Goal: Task Accomplishment & Management: Complete application form

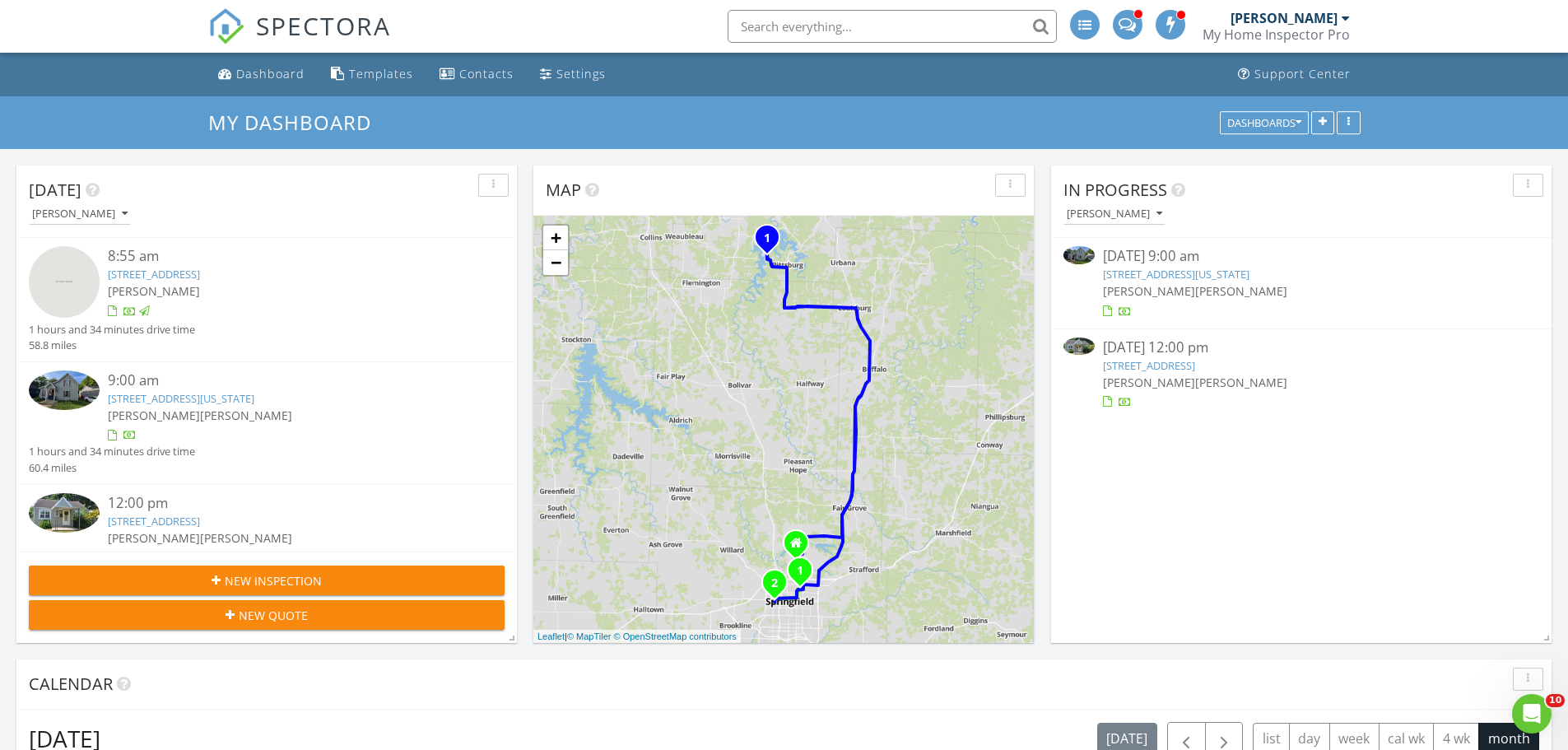
click at [298, 574] on span "New Inspection" at bounding box center [273, 580] width 97 height 17
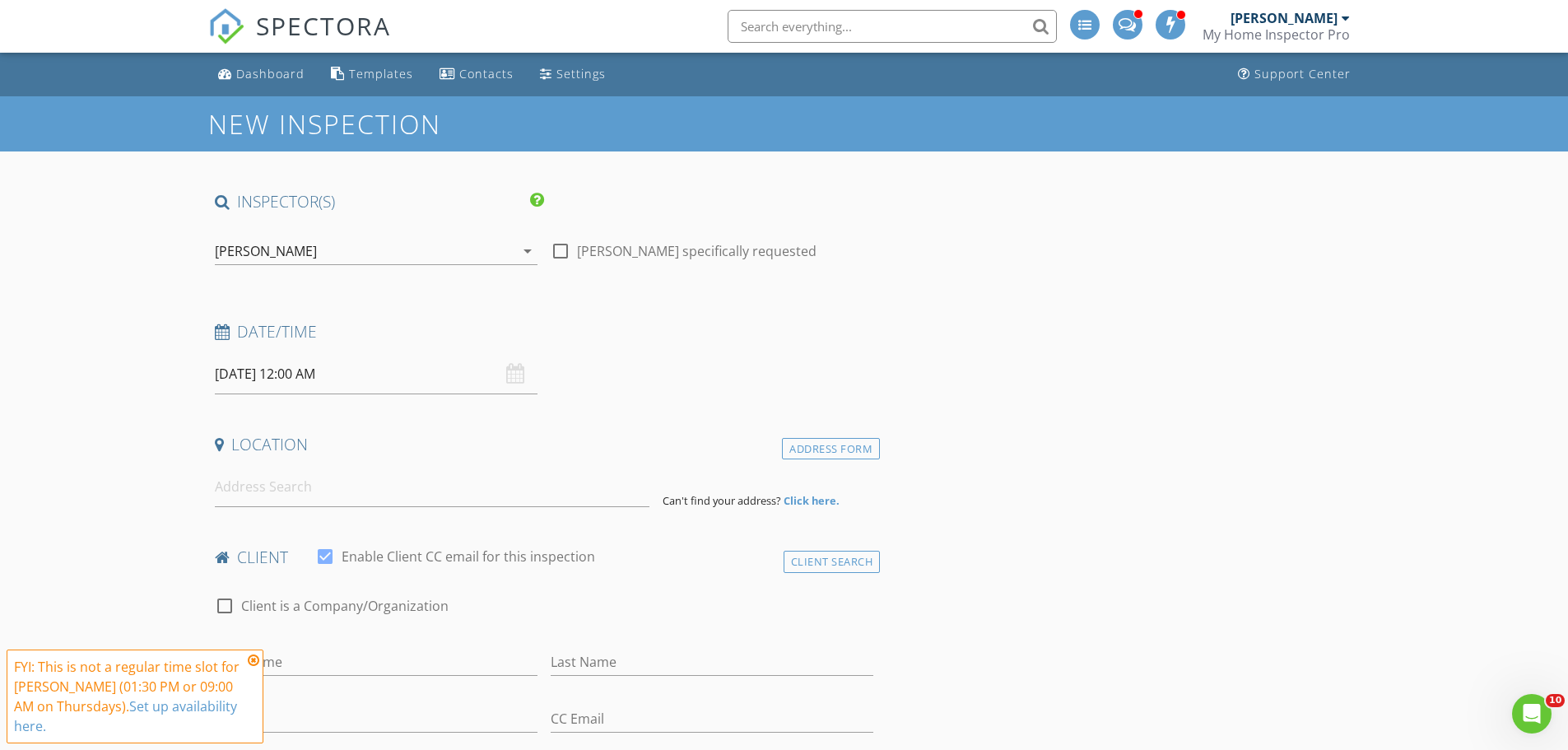
click at [255, 660] on icon at bounding box center [253, 660] width 12 height 13
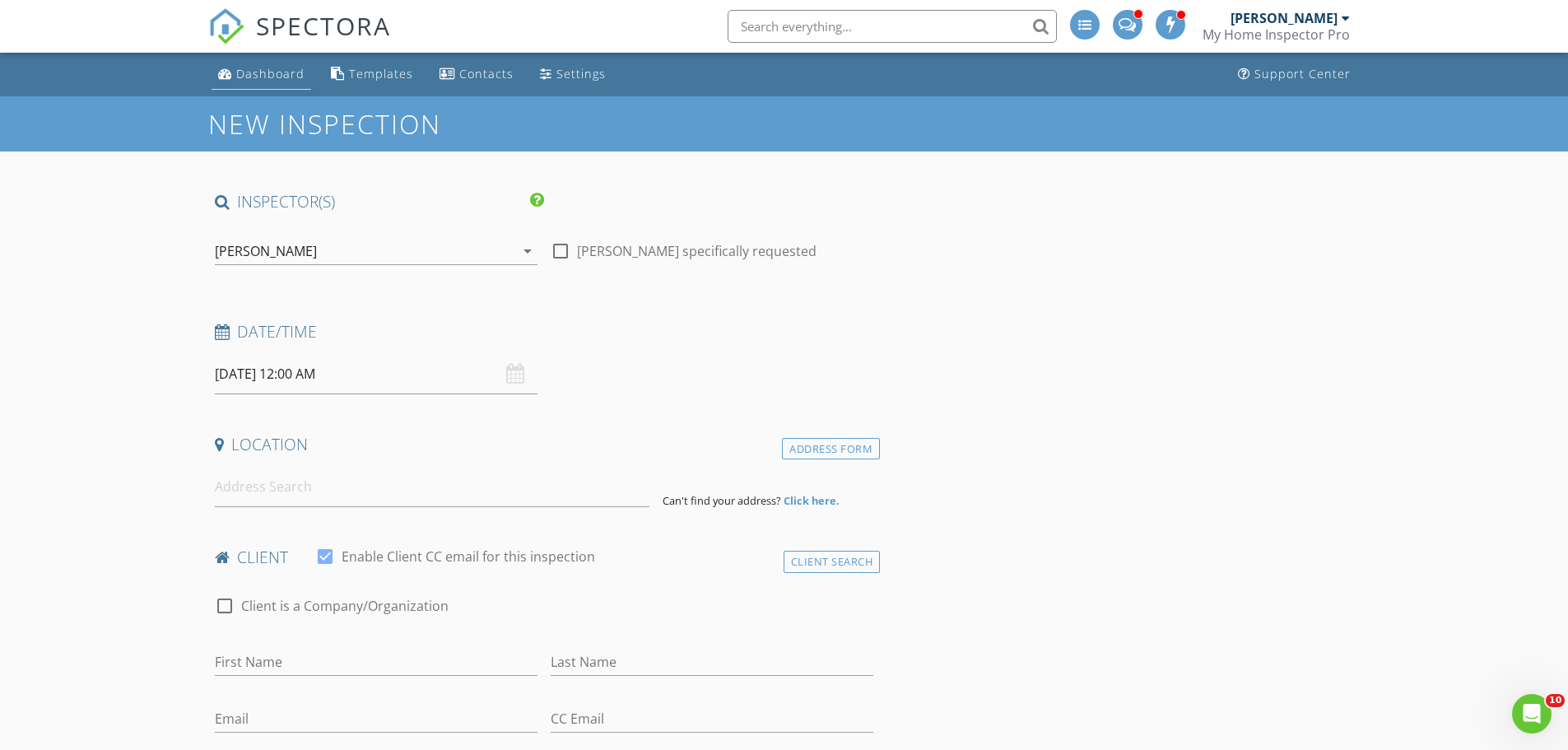
click at [260, 69] on div "Dashboard" at bounding box center [270, 73] width 68 height 16
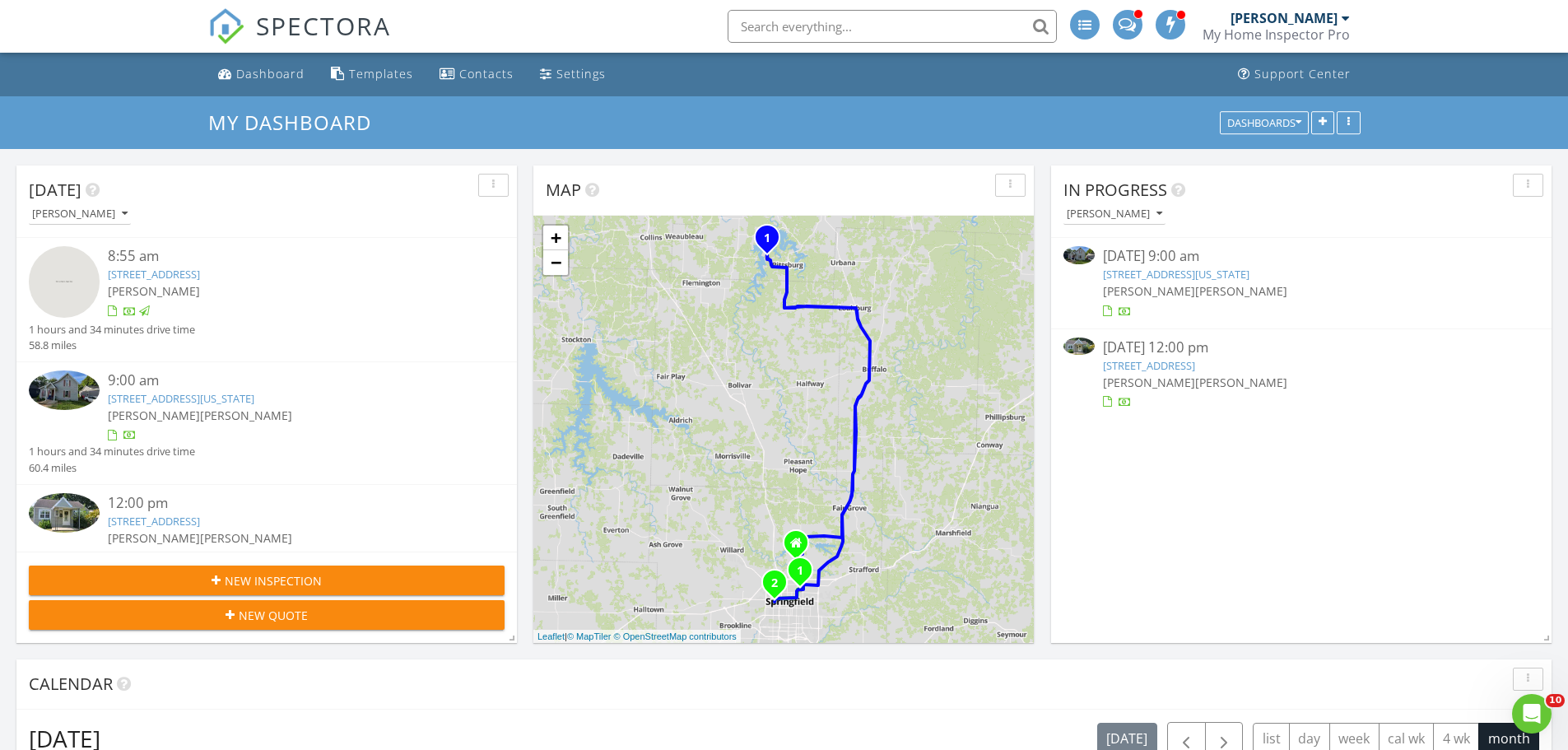
click at [227, 578] on span "New Inspection" at bounding box center [273, 580] width 97 height 17
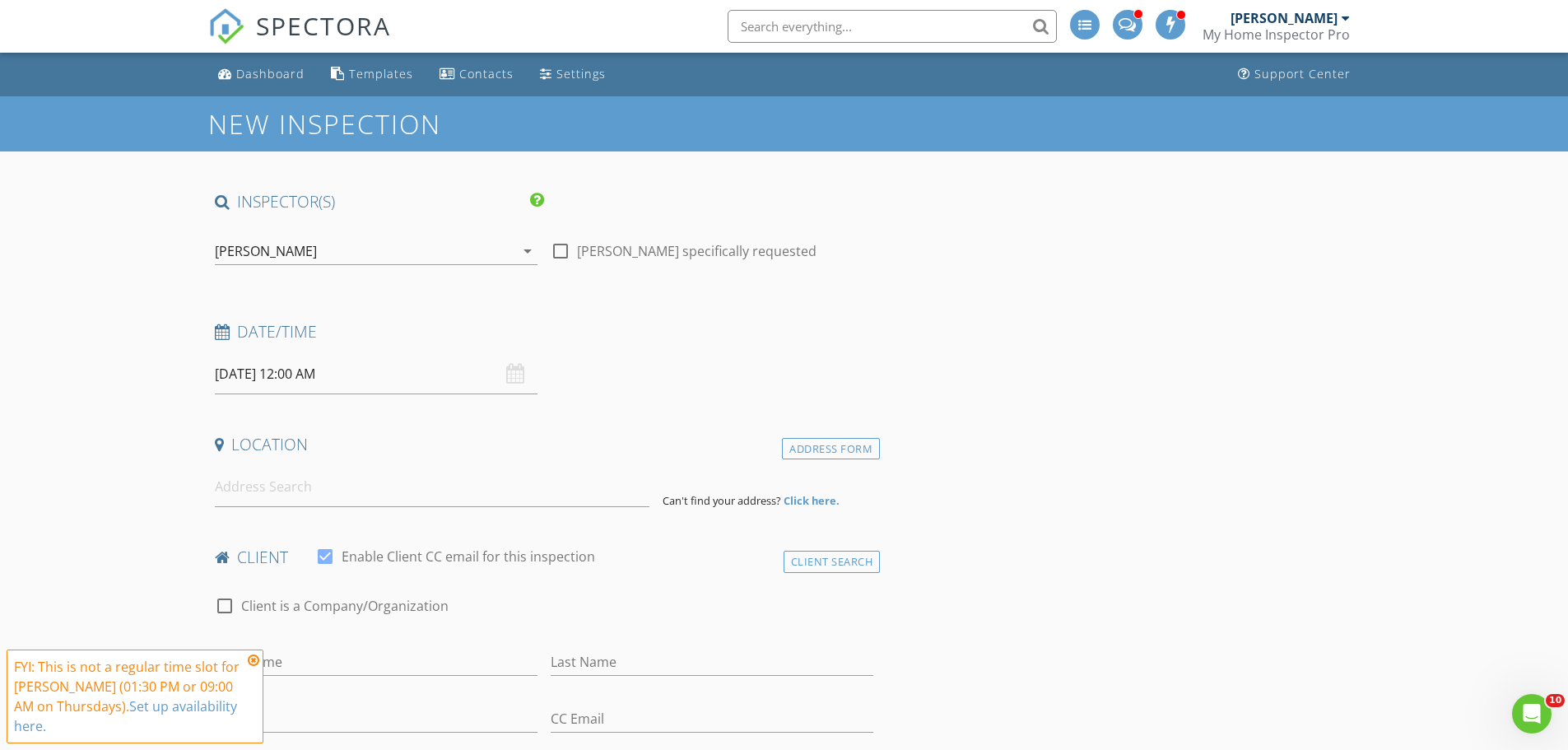
drag, startPoint x: 373, startPoint y: 385, endPoint x: 418, endPoint y: 387, distance: 45.0
click at [373, 385] on input "08/28/2025 12:00 AM" at bounding box center [376, 375] width 323 height 40
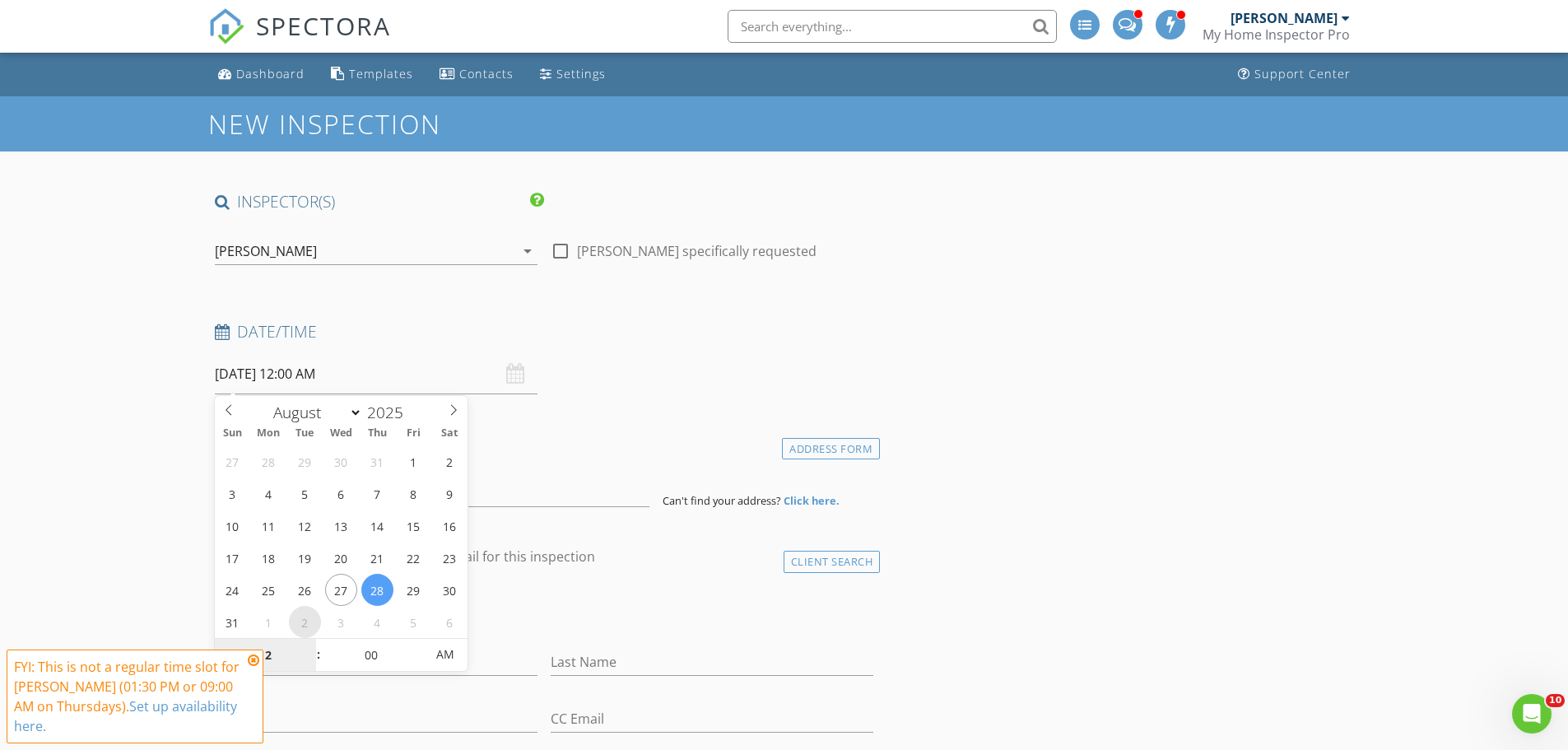
select select "8"
type input "09/02/2025 12:00 AM"
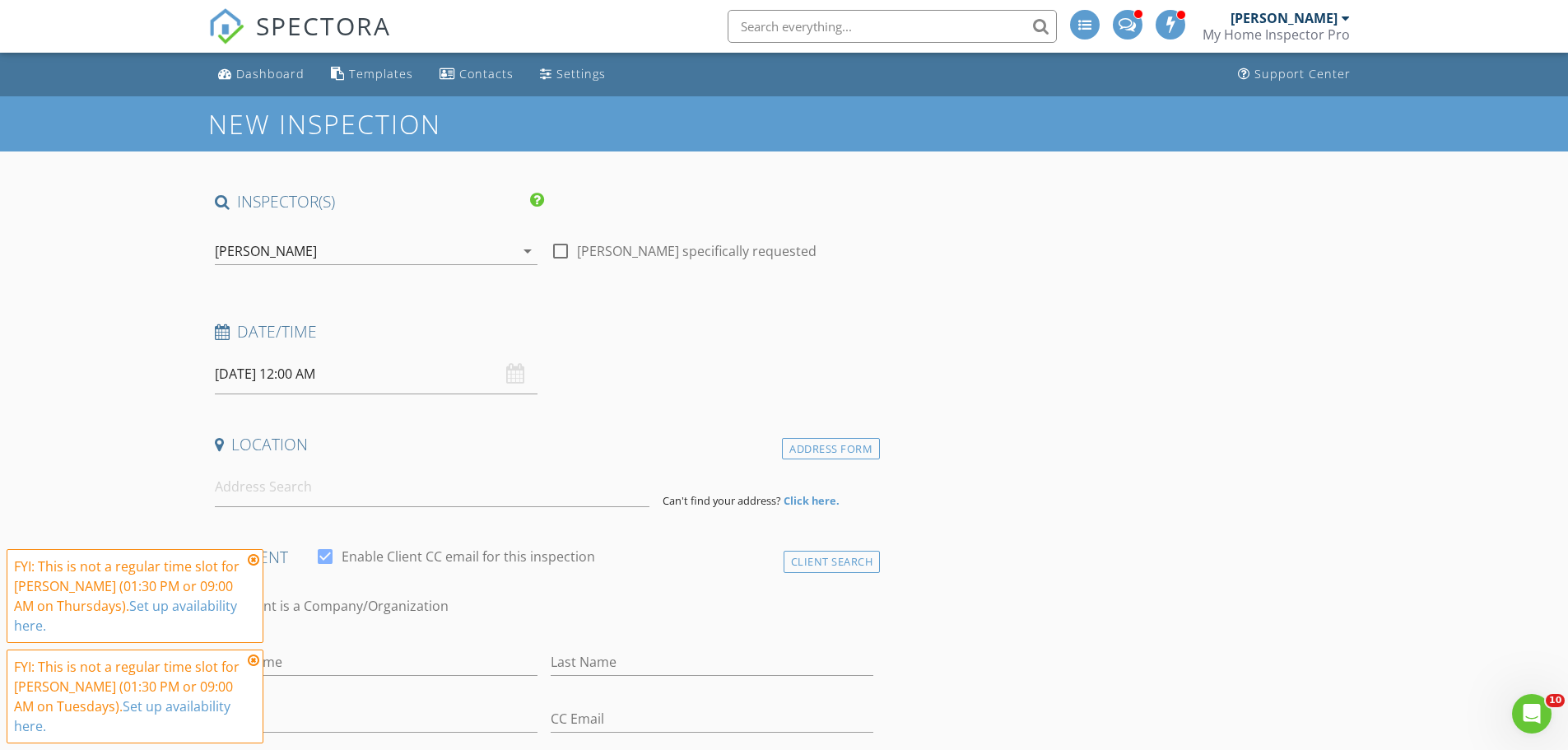
click at [252, 551] on div "FYI: This is not a regular time slot for Dave Gress (01:30 PM or 09:00 AM on Th…" at bounding box center [135, 596] width 257 height 94
click at [254, 567] on div "FYI: This is not a regular time slot for Dave Gress (01:30 PM or 09:00 AM on Th…" at bounding box center [135, 596] width 242 height 79
click at [258, 666] on icon at bounding box center [253, 660] width 12 height 13
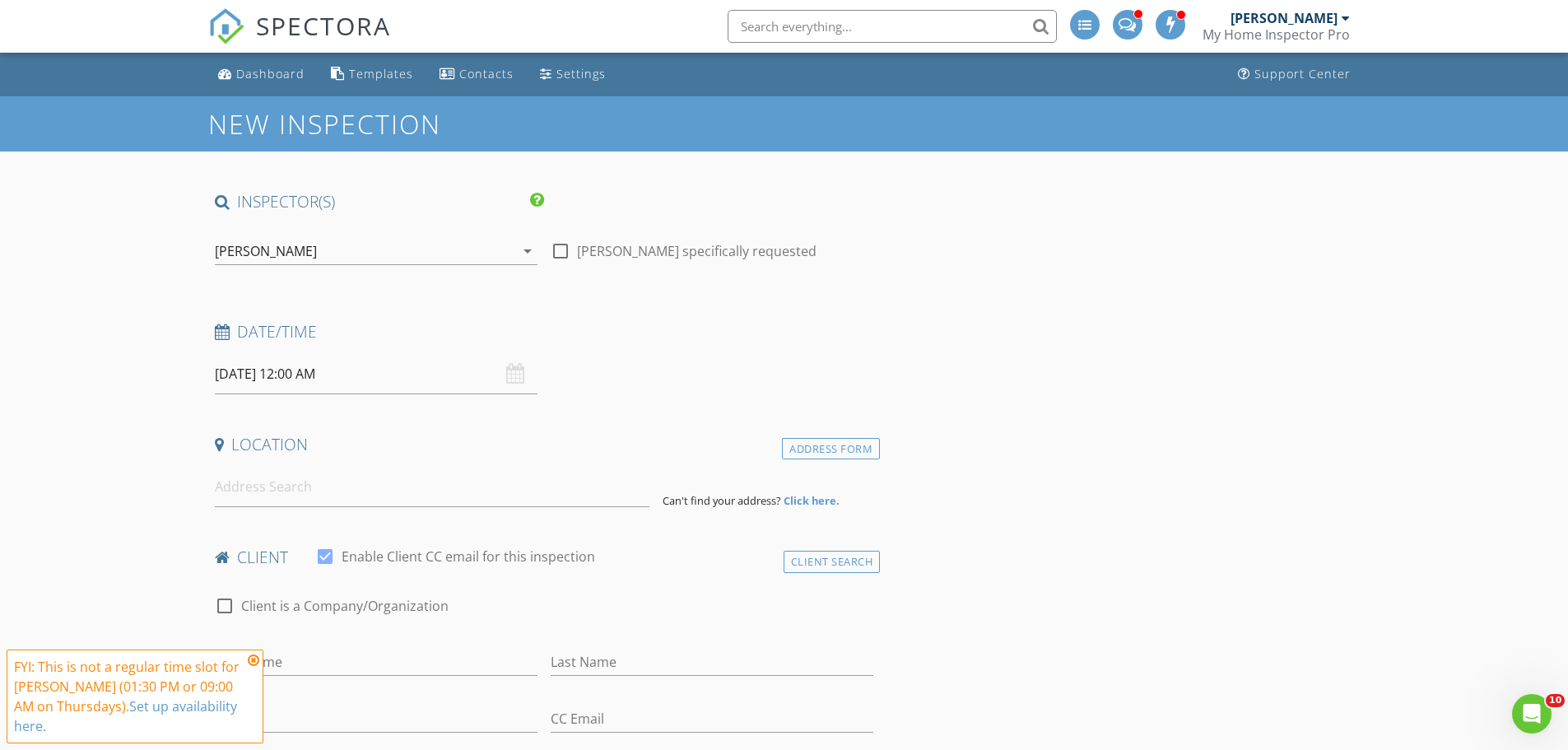
click at [257, 658] on icon at bounding box center [253, 660] width 12 height 13
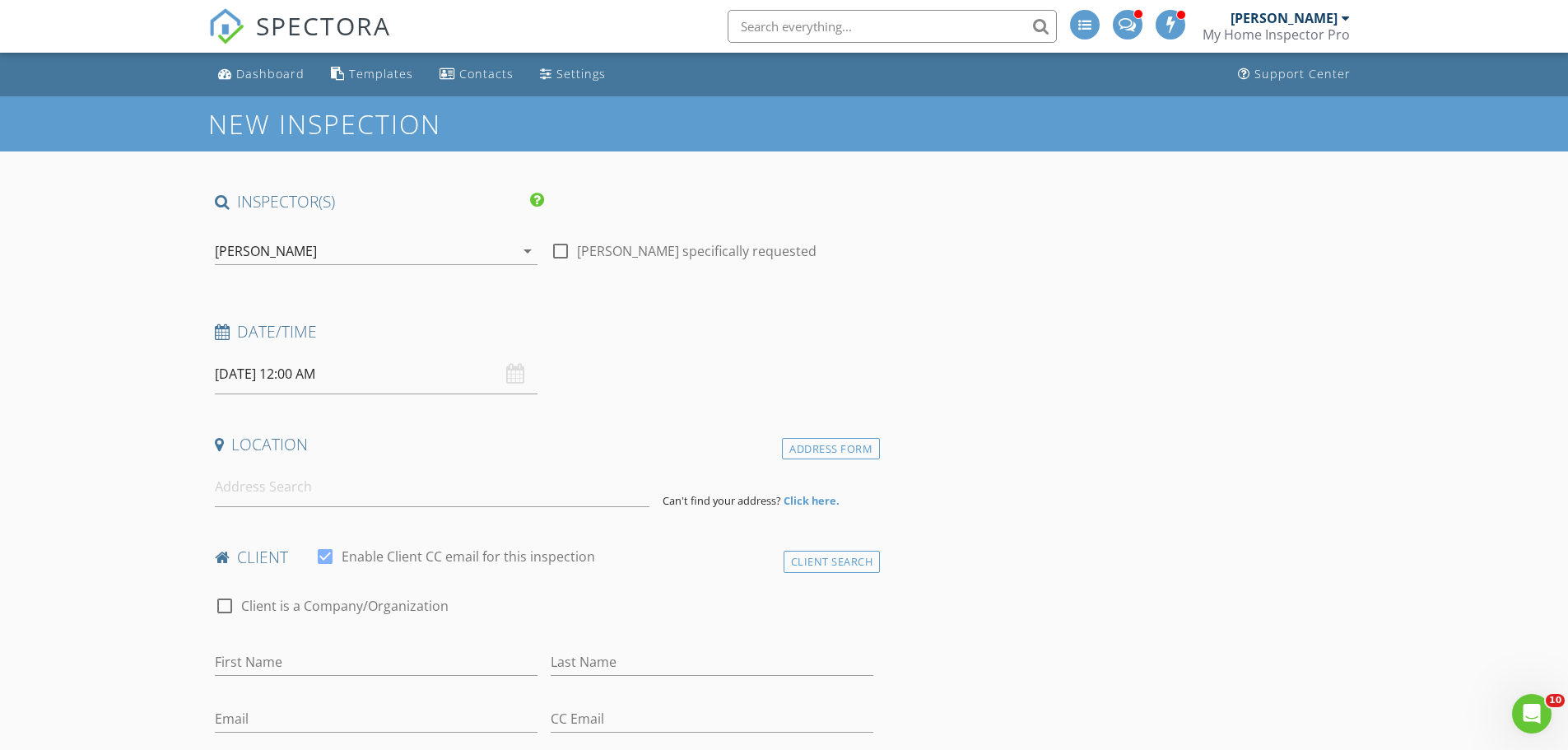
click at [515, 378] on div "09/02/2025 12:00 AM" at bounding box center [376, 375] width 323 height 40
click at [397, 384] on input "09/02/2025 12:00 AM" at bounding box center [376, 375] width 323 height 40
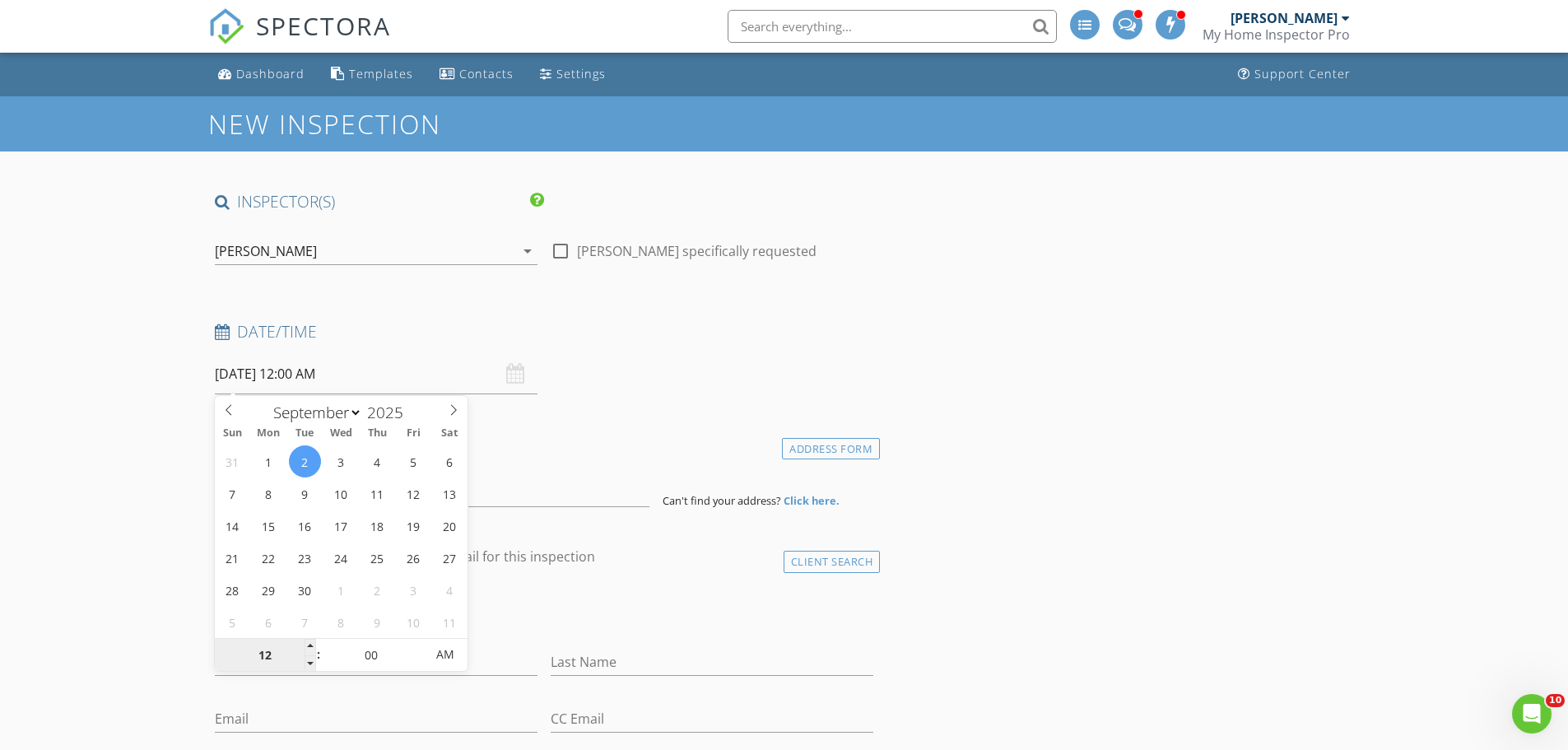
click at [285, 663] on input "12" at bounding box center [265, 655] width 101 height 33
type input "09"
type input "09/02/2025 9:00 AM"
type input "30"
type input "[DATE] 9:30 AM"
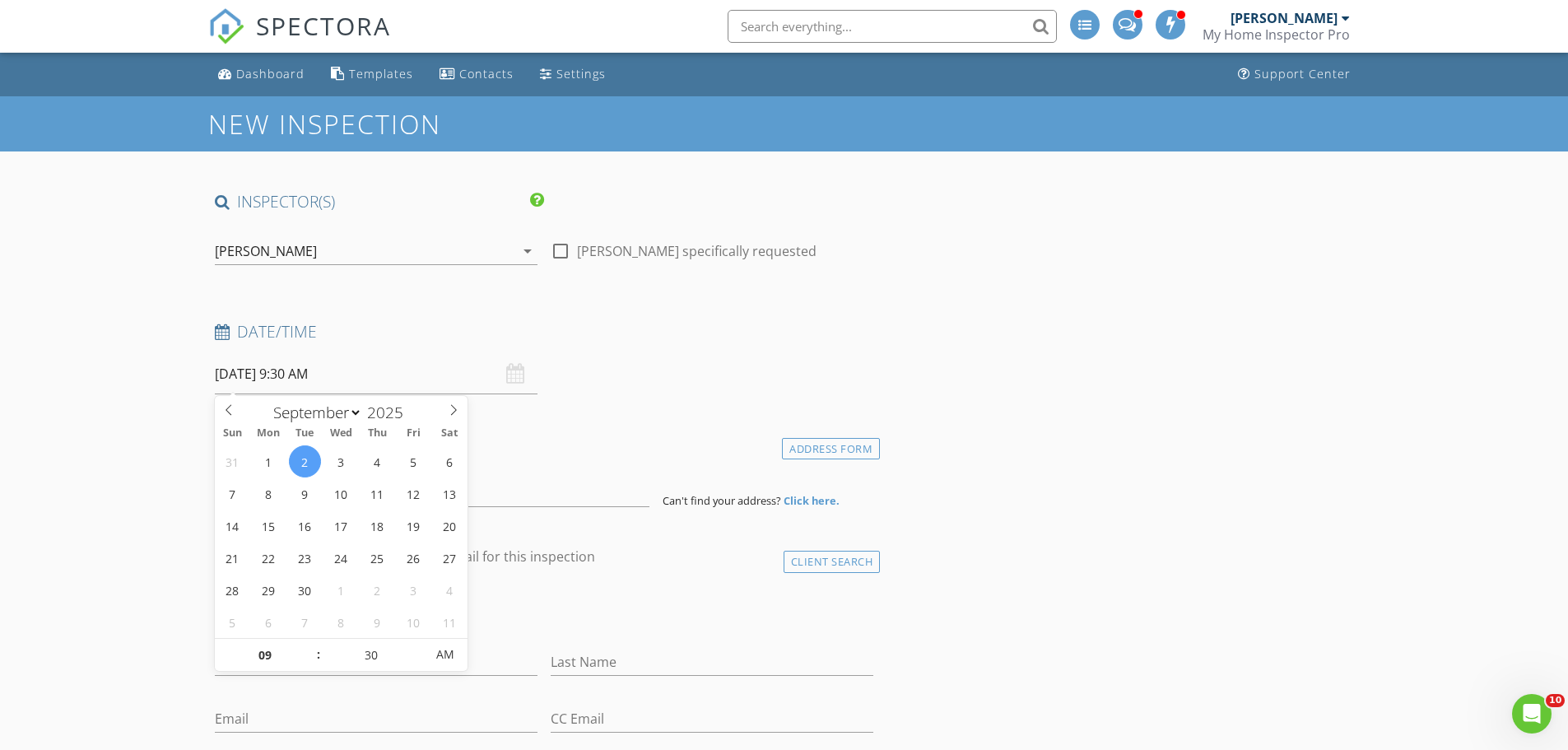
click at [618, 450] on h4 "Location" at bounding box center [544, 444] width 659 height 21
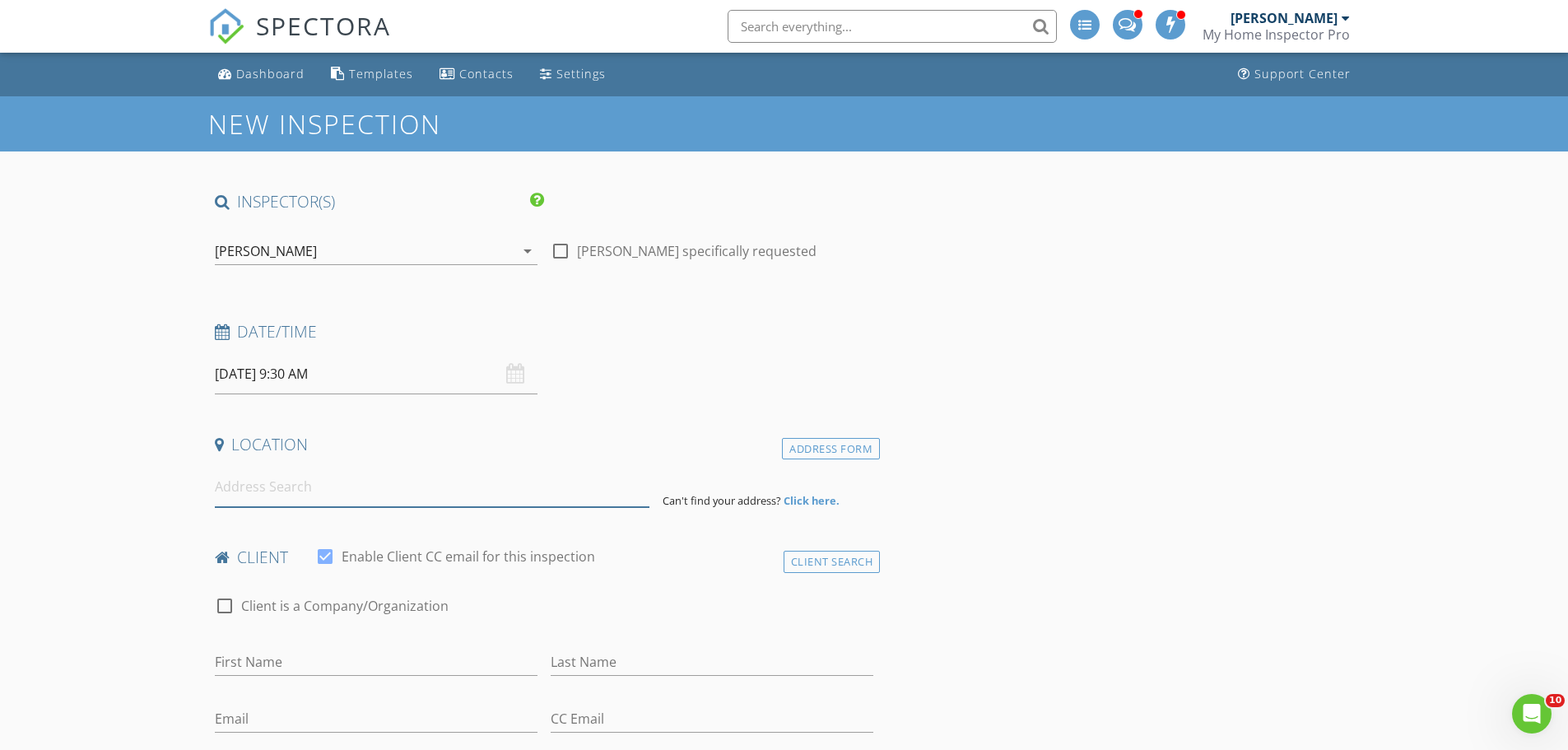
click at [299, 505] on input at bounding box center [432, 487] width 435 height 40
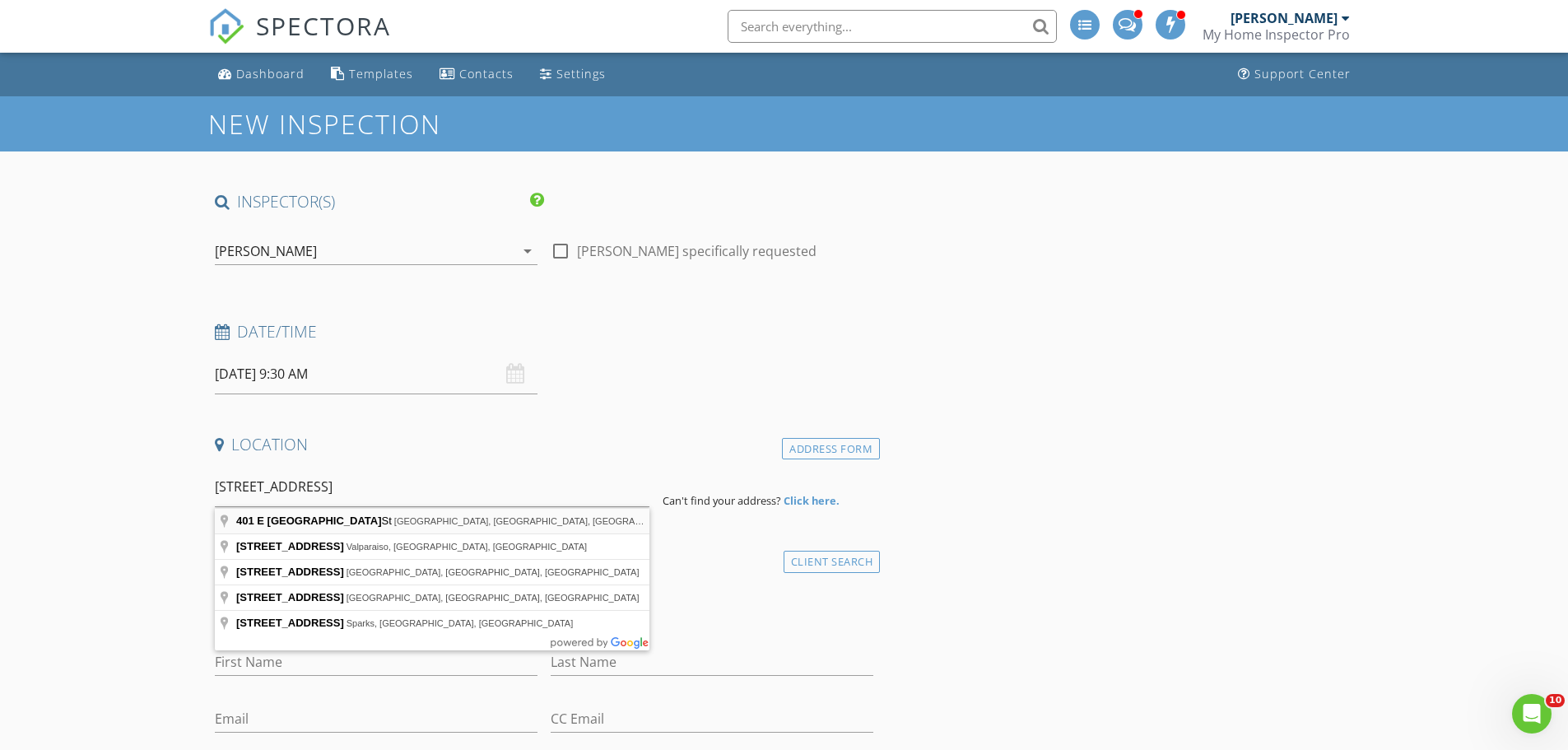
type input "401 E Glendale St, Aurora, MO, USA"
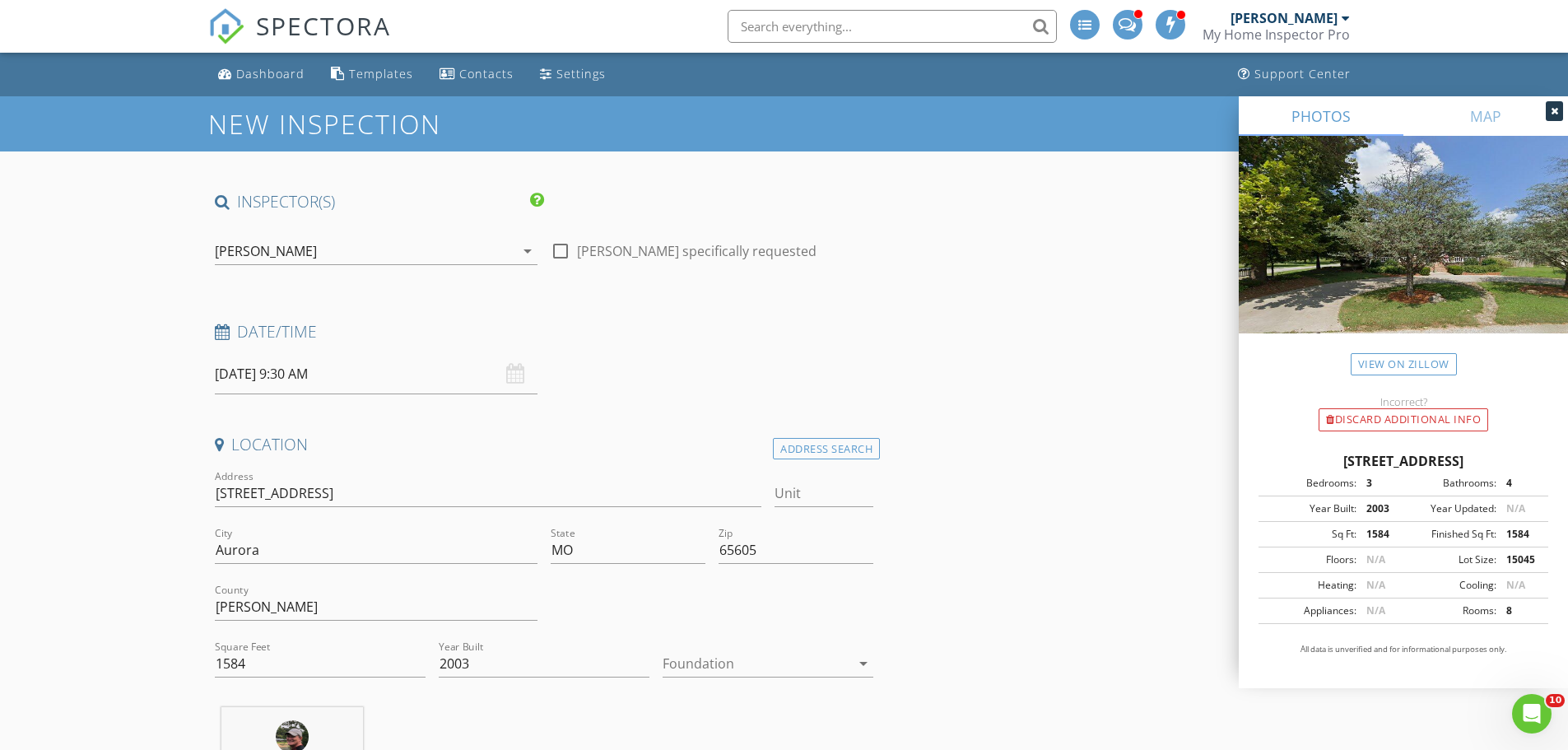
drag, startPoint x: 1264, startPoint y: 460, endPoint x: 1532, endPoint y: 465, distance: 268.0
click at [1532, 465] on div "401 E Glendale St, Aurora MO 65605" at bounding box center [1403, 461] width 290 height 20
copy div "401 E Glendale St, Aurora MO 65605"
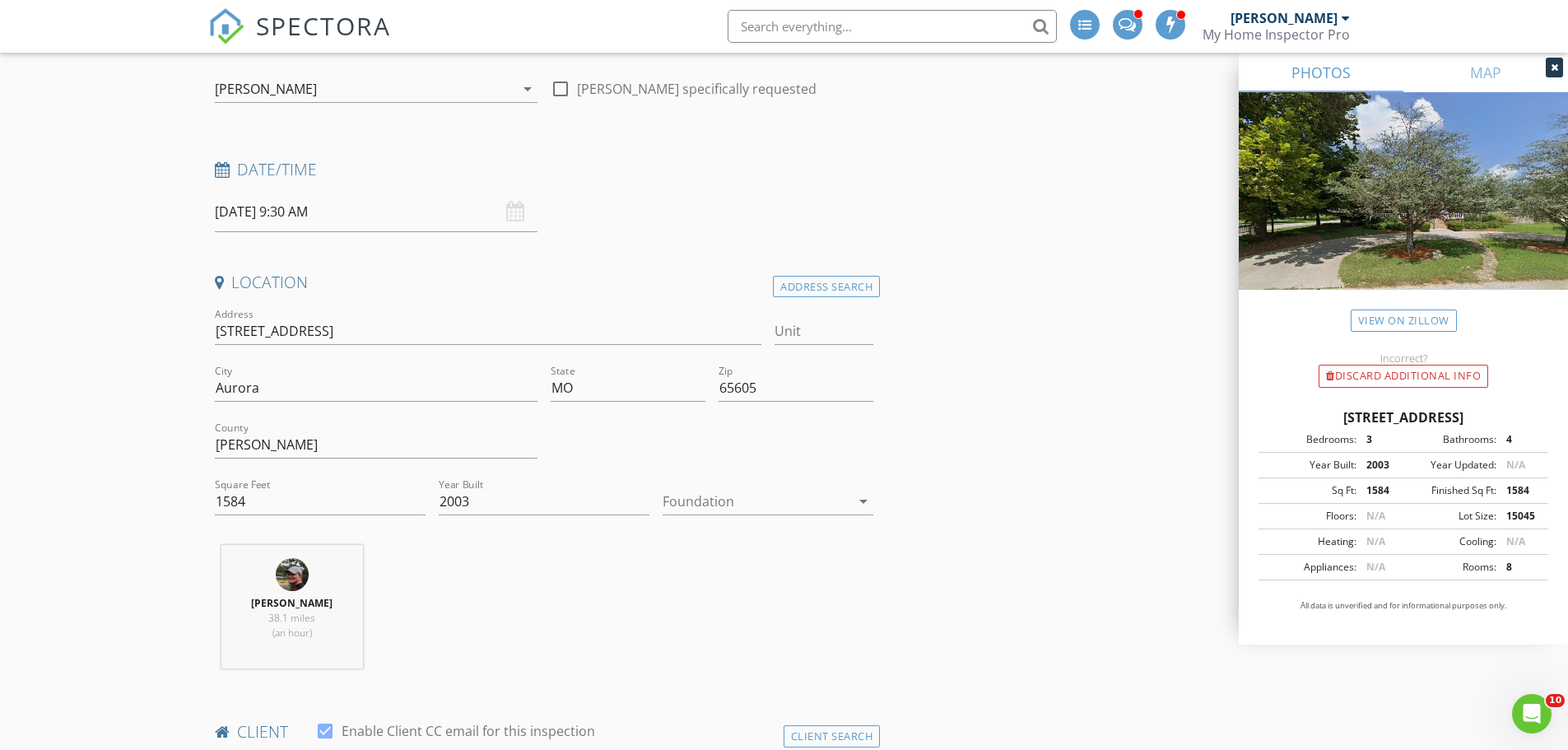
scroll to position [164, 0]
click at [291, 507] on input "1584" at bounding box center [320, 499] width 211 height 28
type input "1"
type input "3505"
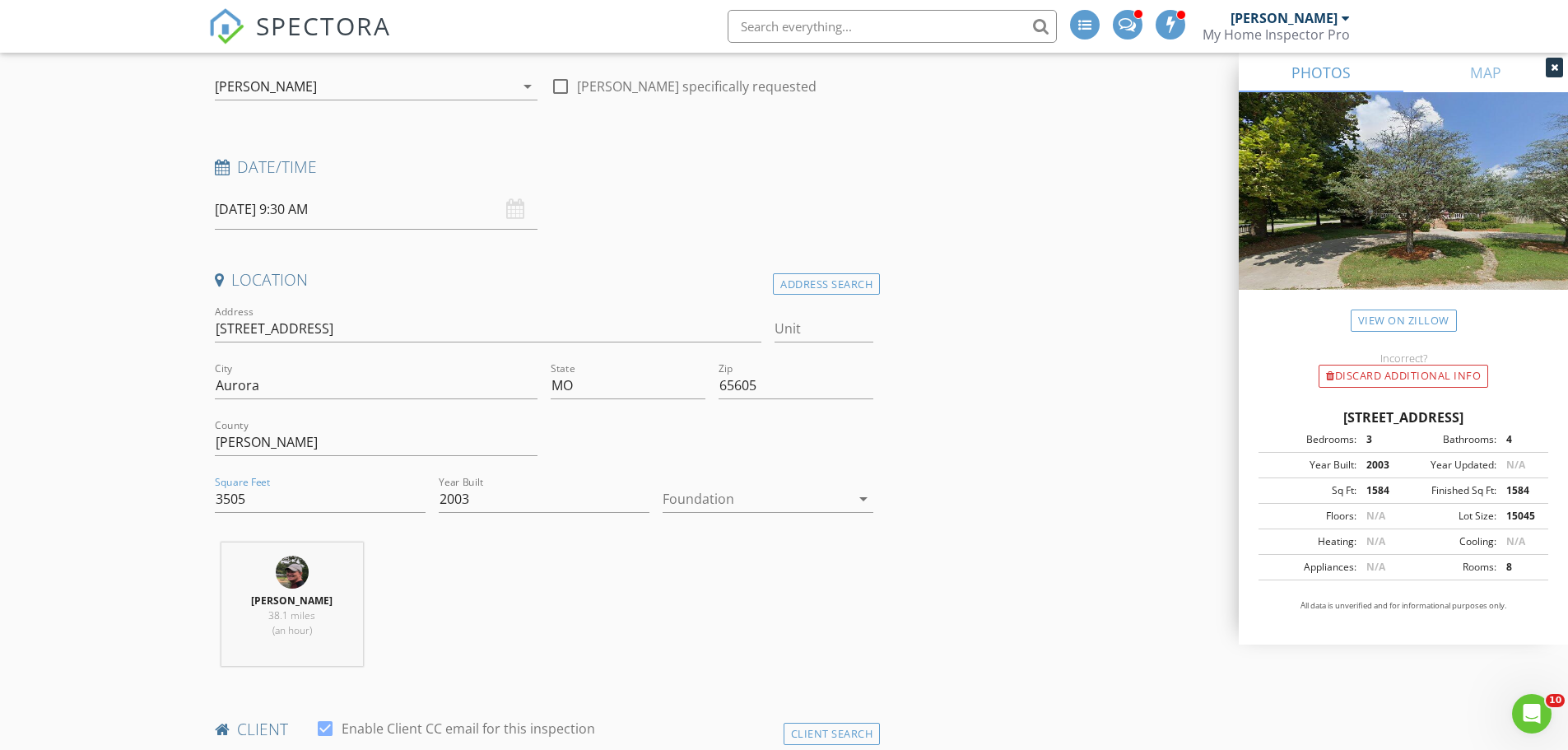
click at [755, 507] on div at bounding box center [756, 498] width 187 height 27
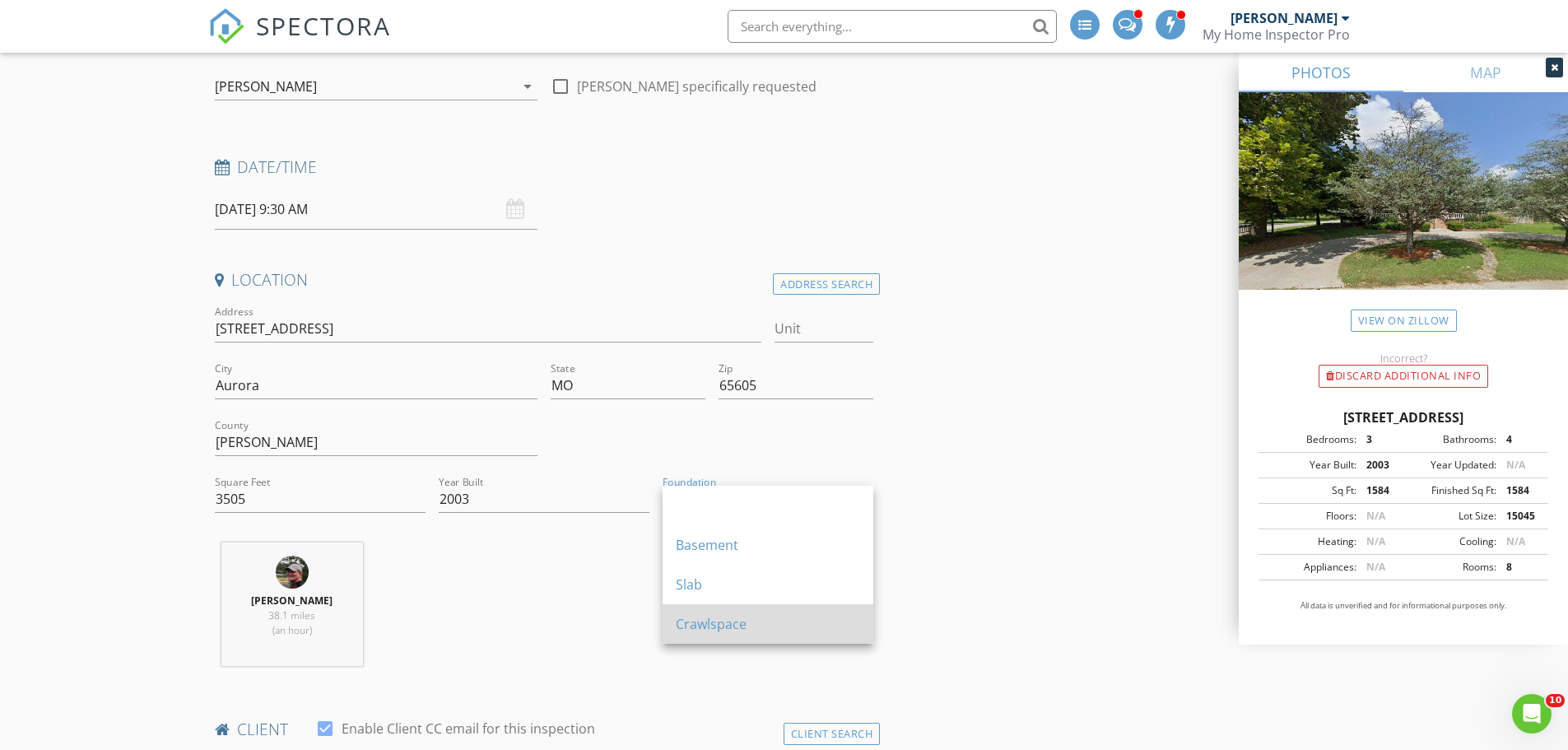
click at [728, 614] on div "Crawlspace" at bounding box center [767, 624] width 184 height 20
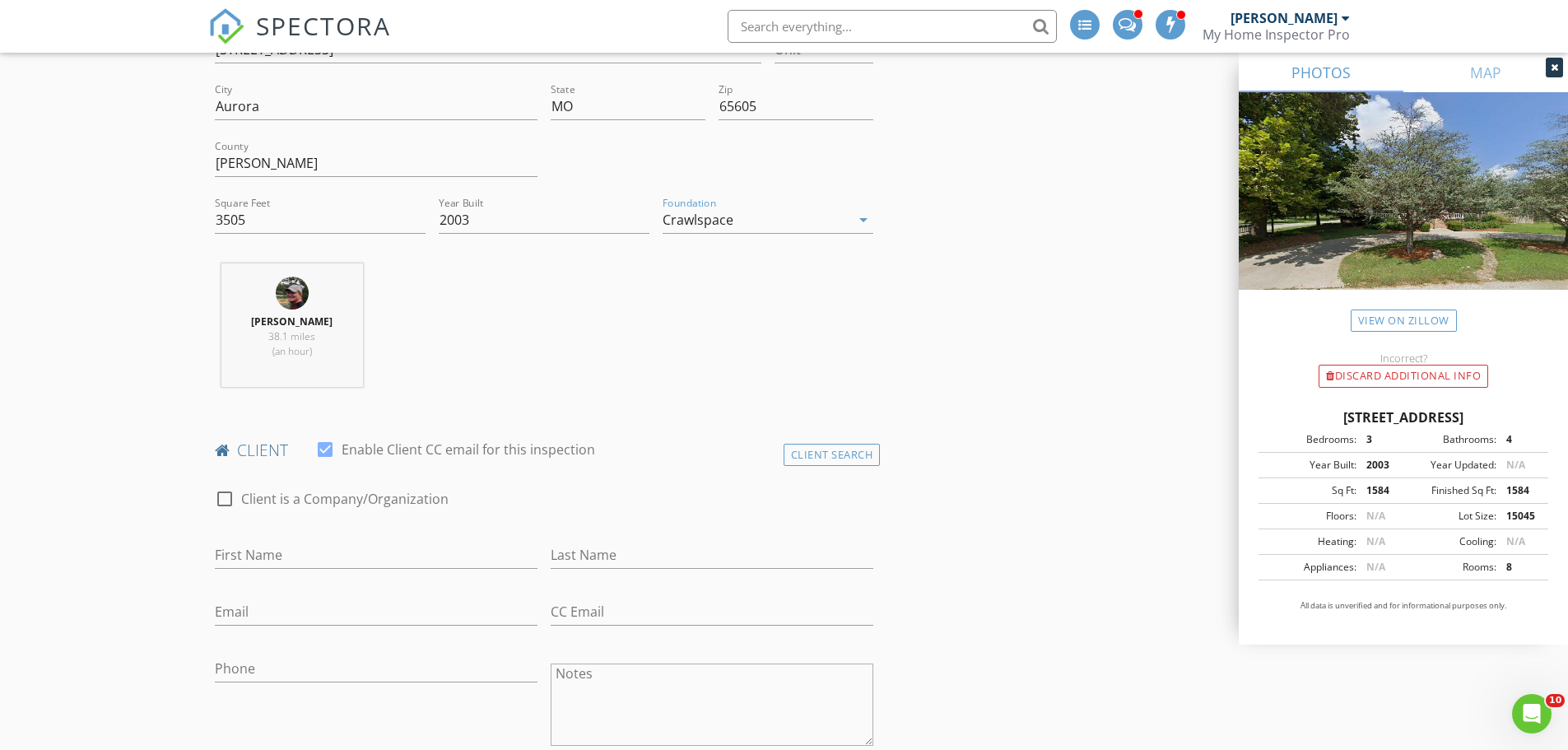
scroll to position [494, 0]
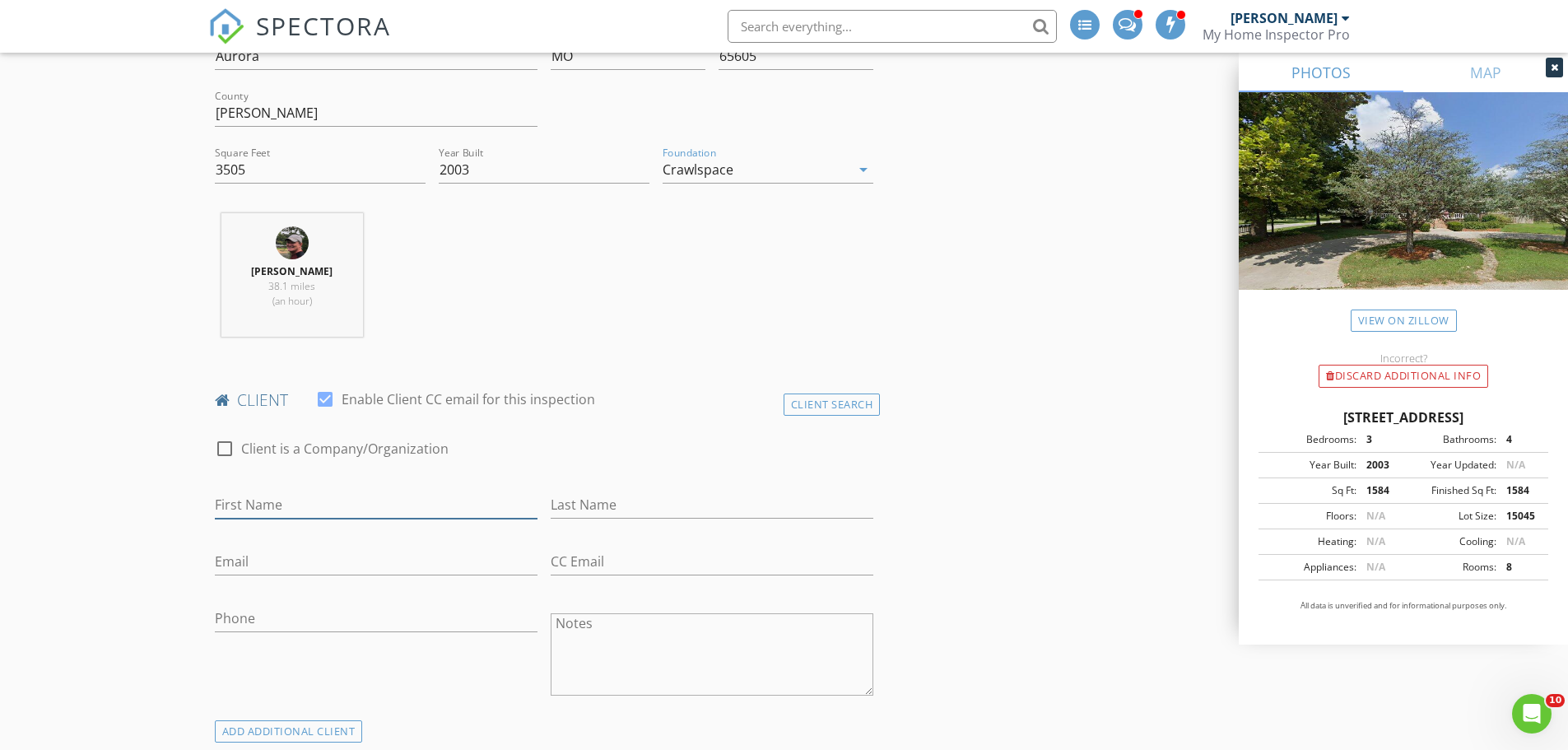
click at [228, 498] on input "First Name" at bounding box center [376, 505] width 323 height 28
type input "a"
type input "Raymond"
type input "Tennyson"
type input "770-554-3800"
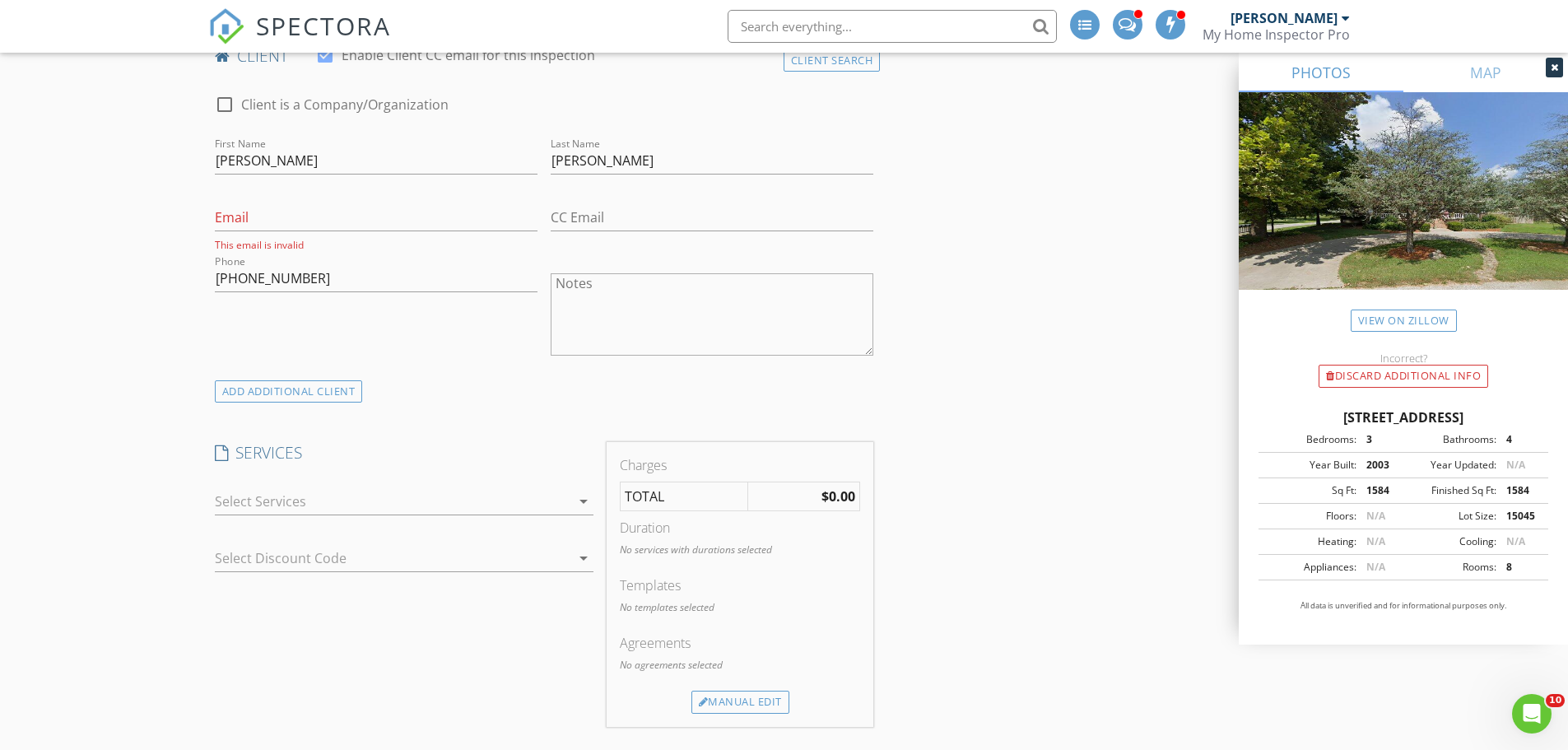
scroll to position [906, 0]
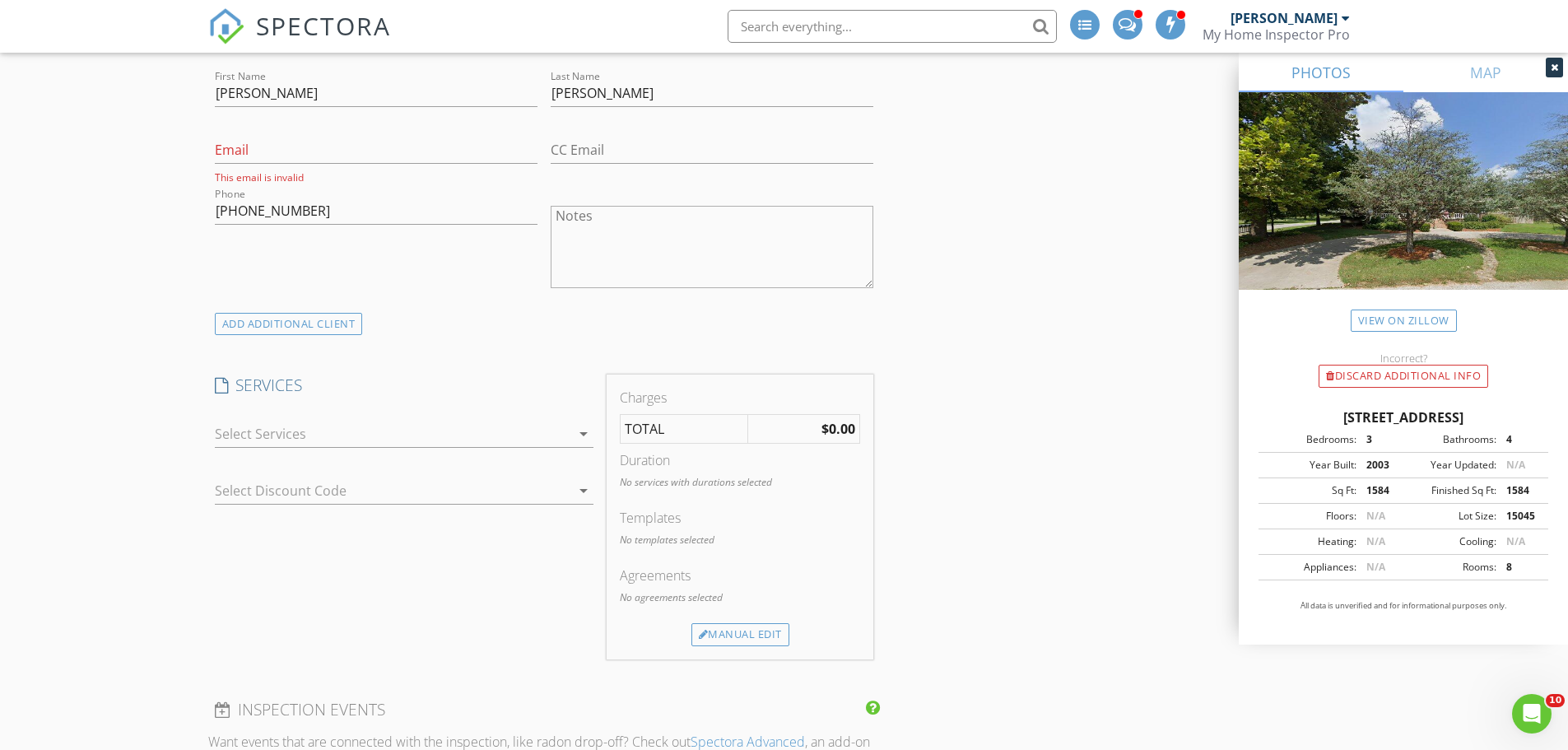
click at [259, 423] on div at bounding box center [392, 433] width 355 height 27
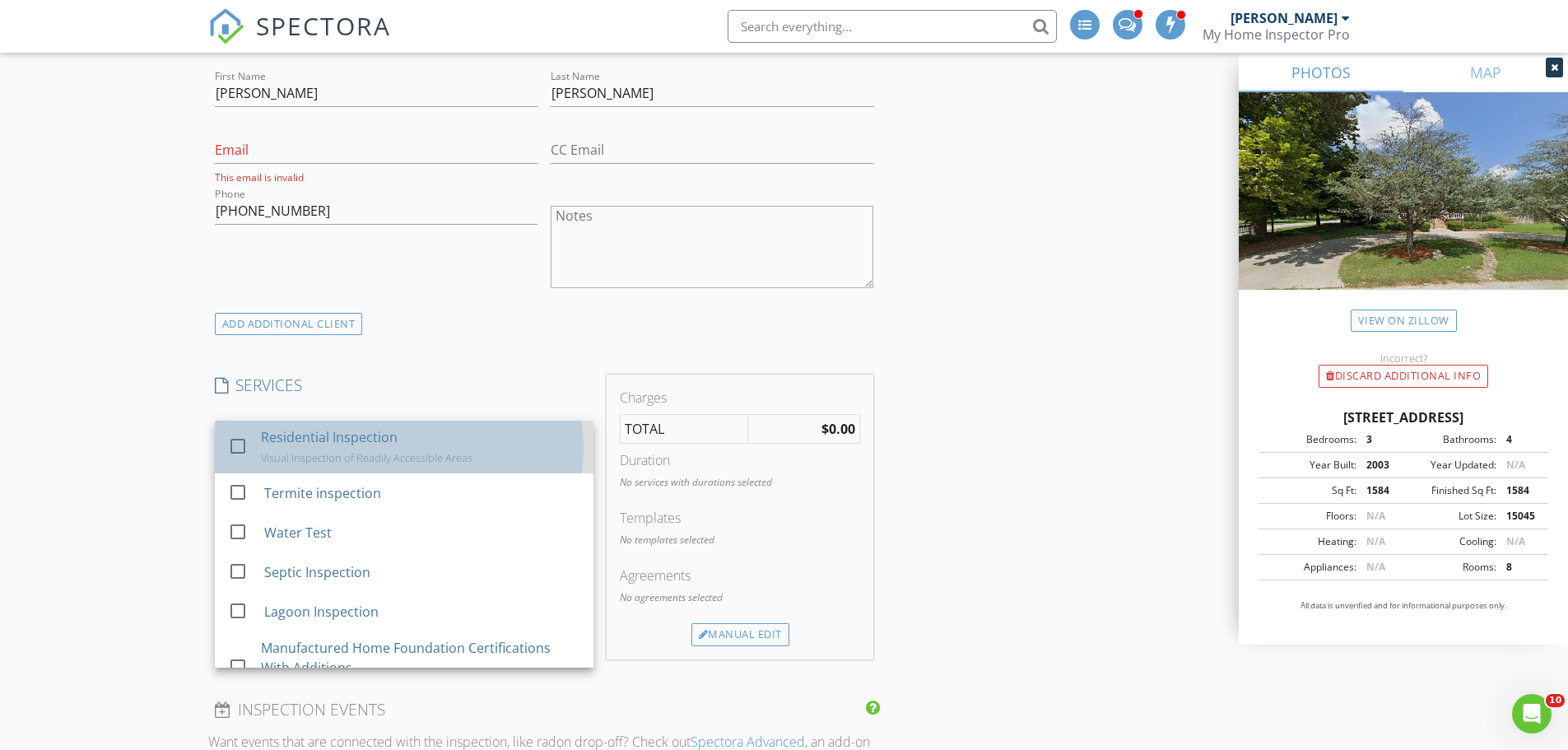
click at [273, 457] on div "Visual Inspection of Readily Accessible Areas" at bounding box center [366, 457] width 211 height 13
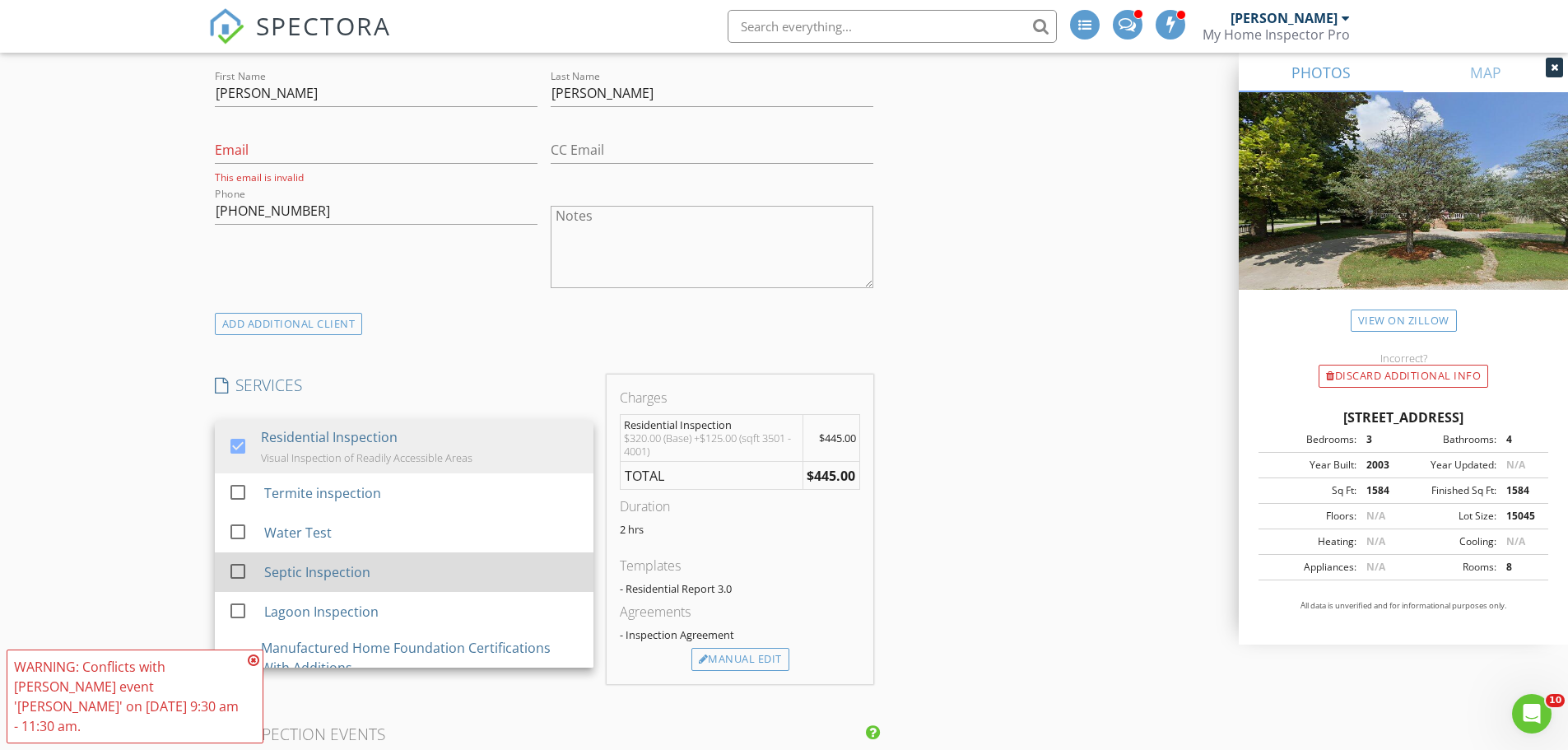
click at [299, 567] on div "Septic Inspection" at bounding box center [317, 573] width 106 height 20
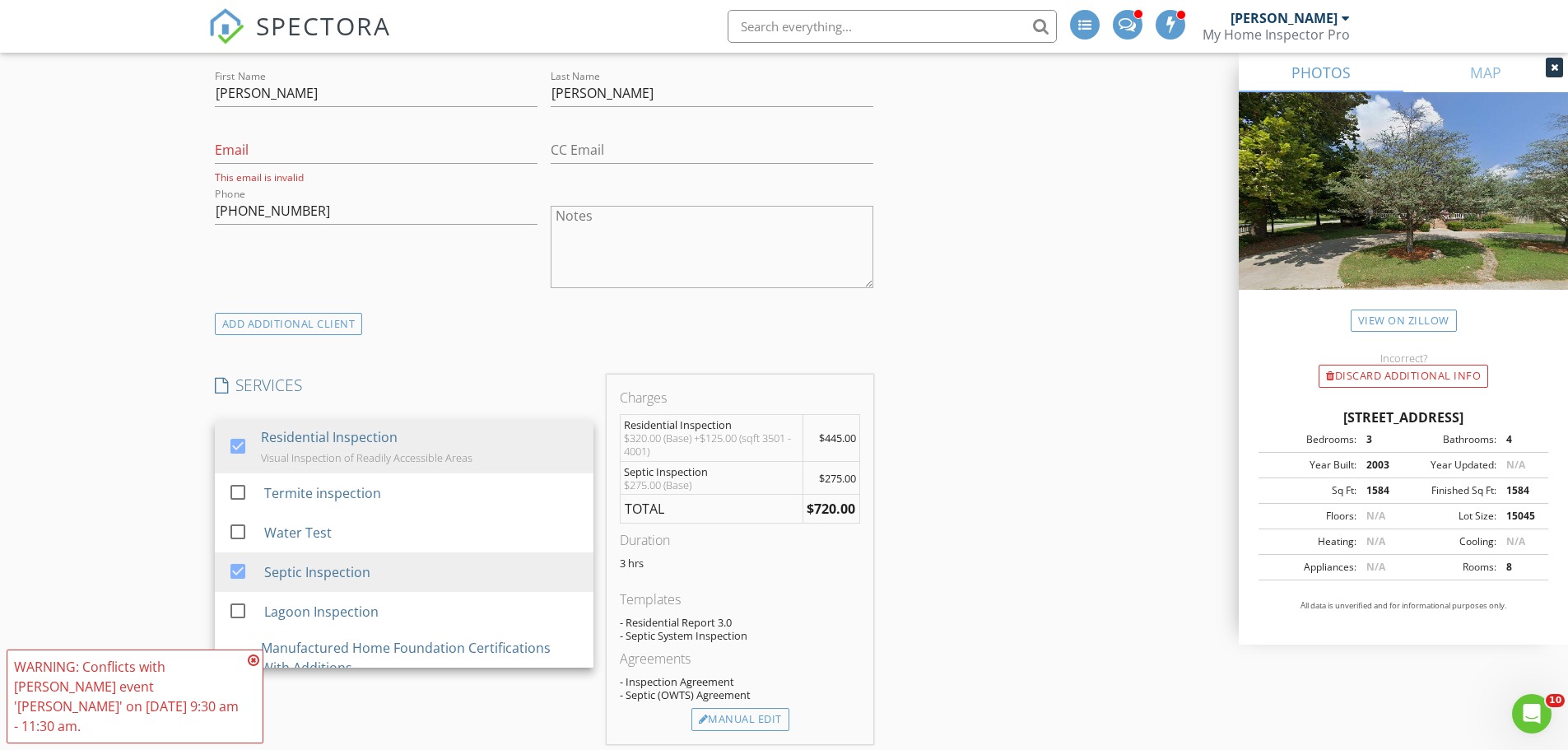
click at [149, 305] on div "New Inspection INSPECTOR(S) check_box Dave Gress PRIMARY check_box_outline_blan…" at bounding box center [784, 751] width 1568 height 3121
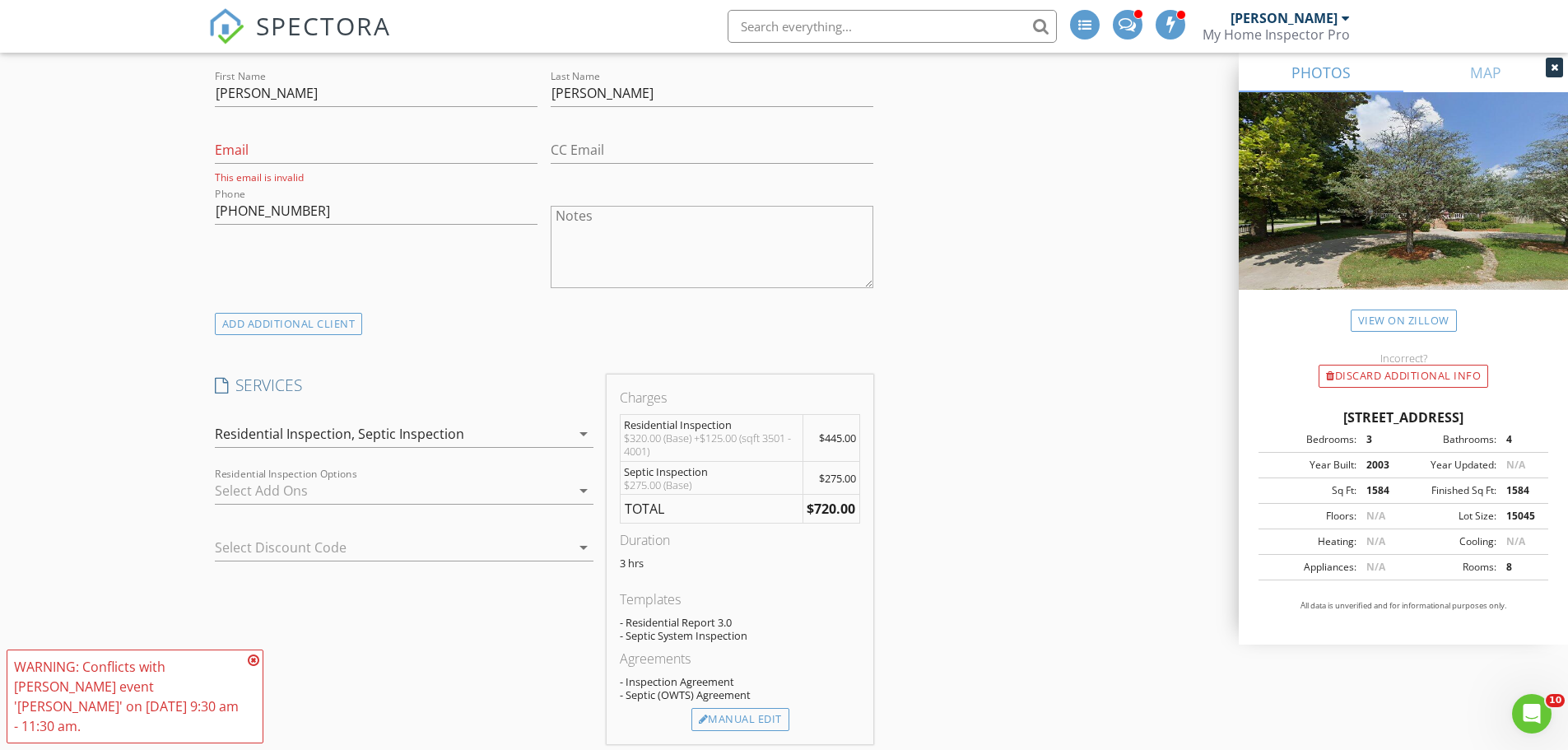
click at [255, 666] on icon at bounding box center [253, 660] width 12 height 13
click at [483, 440] on div "Residential Inspection, Septic Inspection" at bounding box center [392, 433] width 355 height 27
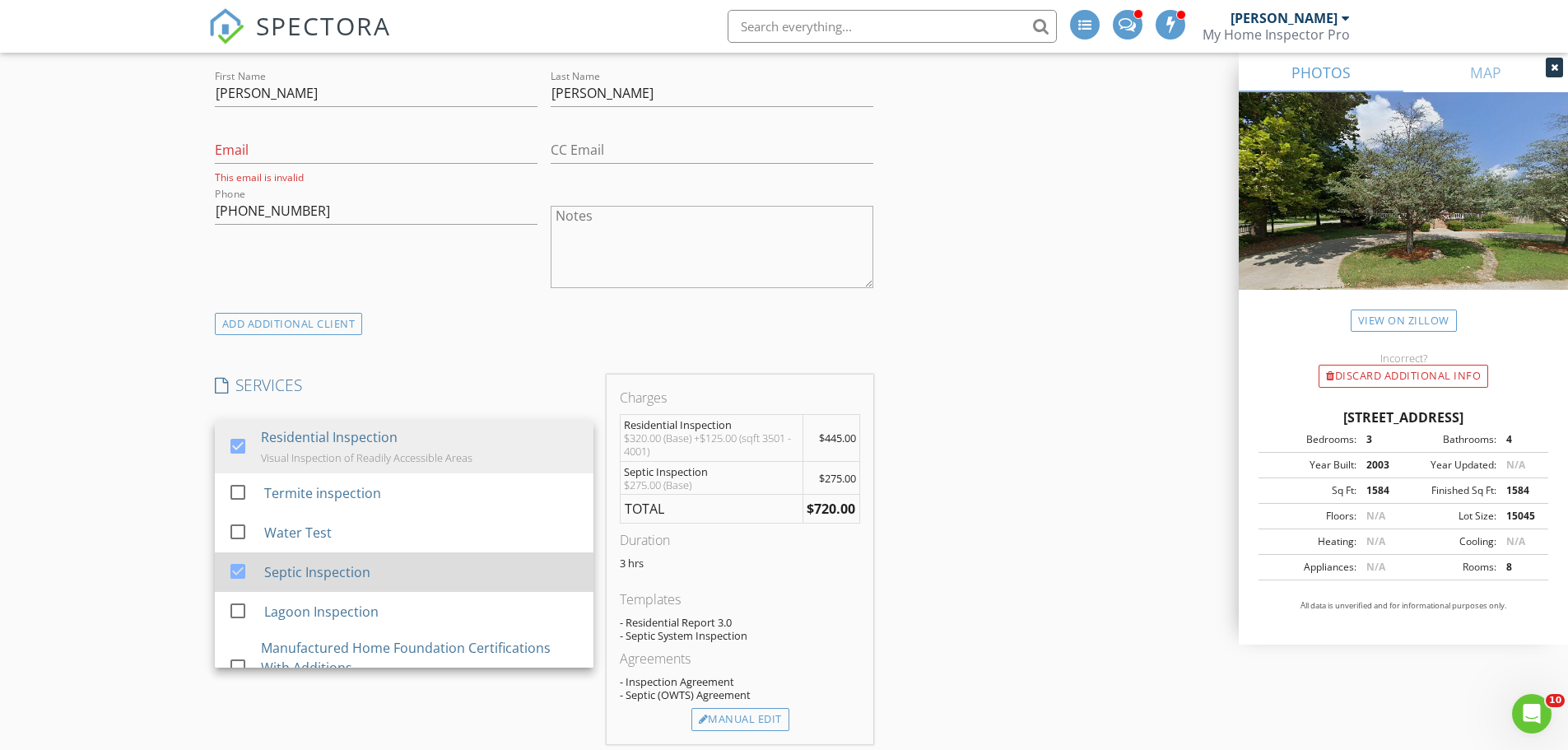
click at [243, 575] on div at bounding box center [238, 571] width 28 height 28
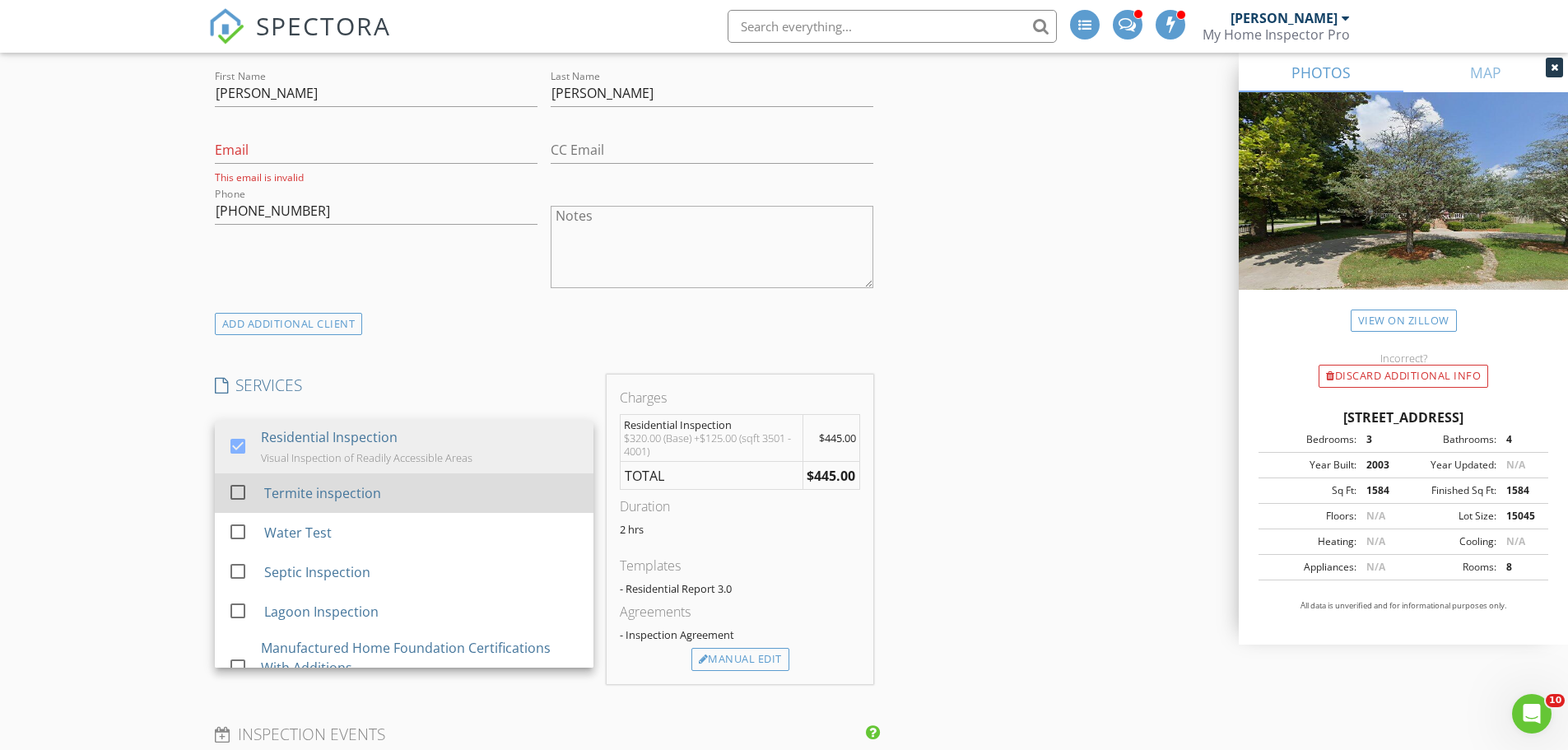
click at [240, 499] on div at bounding box center [238, 492] width 28 height 28
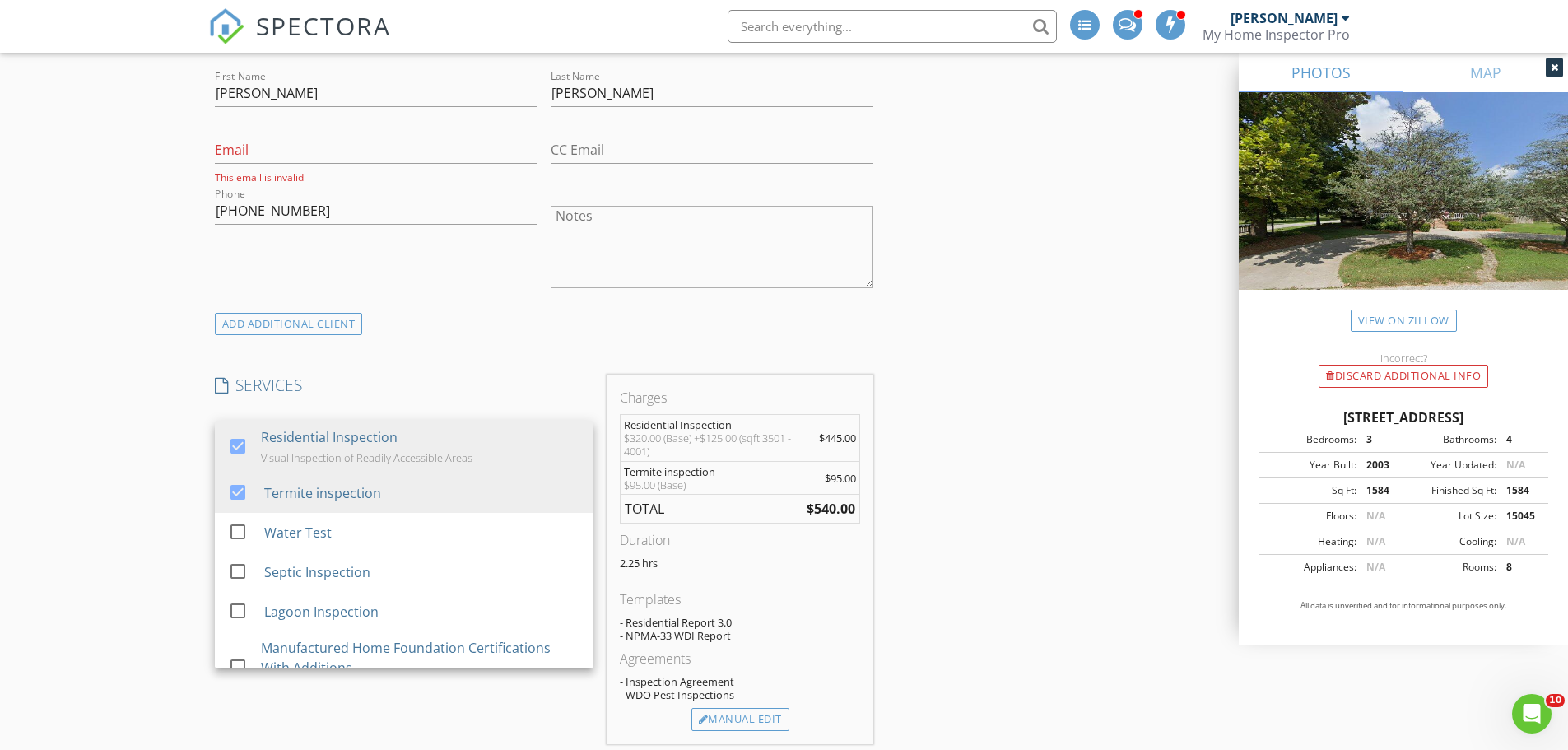
drag, startPoint x: 93, startPoint y: 459, endPoint x: 361, endPoint y: 512, distance: 273.2
click at [94, 459] on div "New Inspection INSPECTOR(S) check_box Dave Gress PRIMARY check_box_outline_blan…" at bounding box center [784, 751] width 1568 height 3121
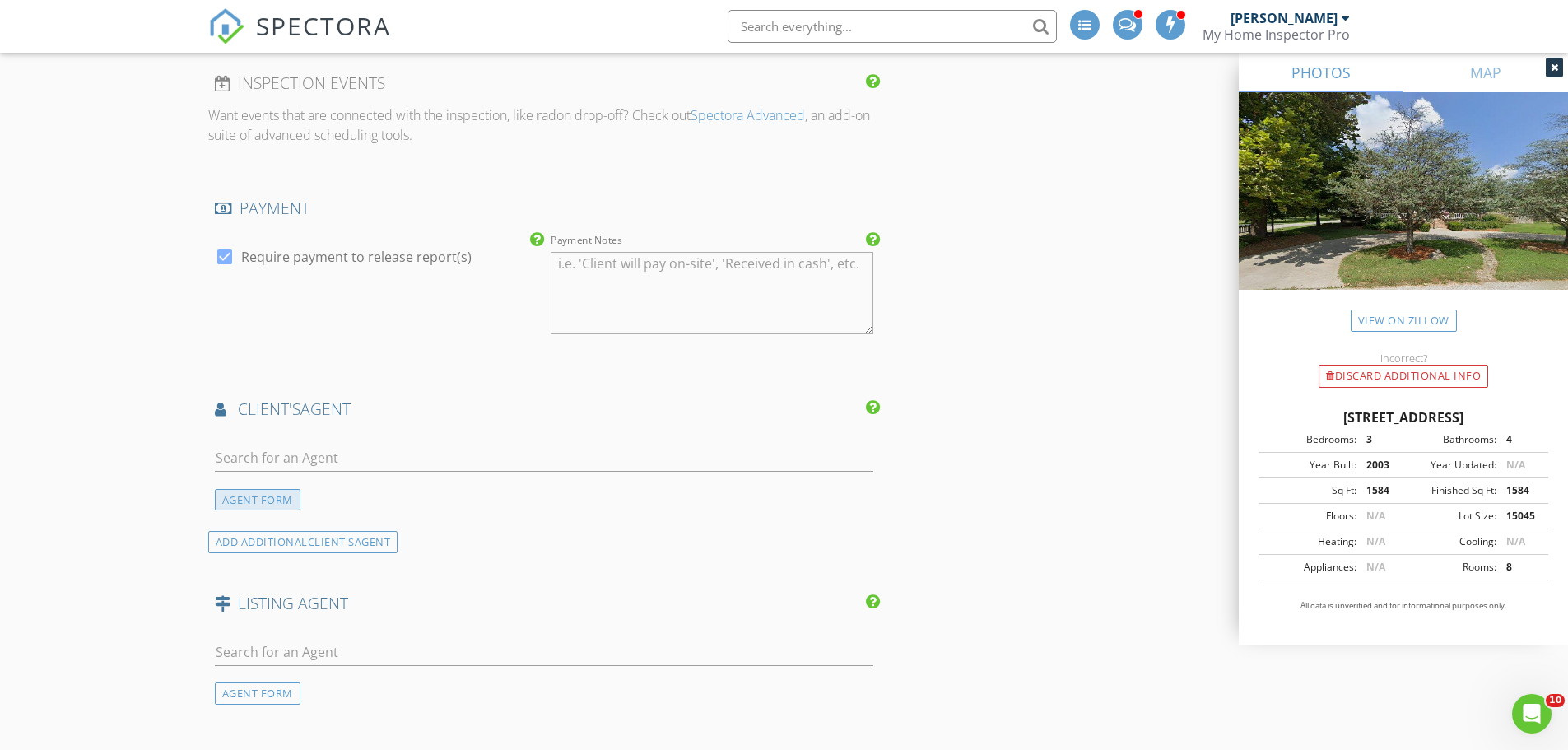
scroll to position [1647, 0]
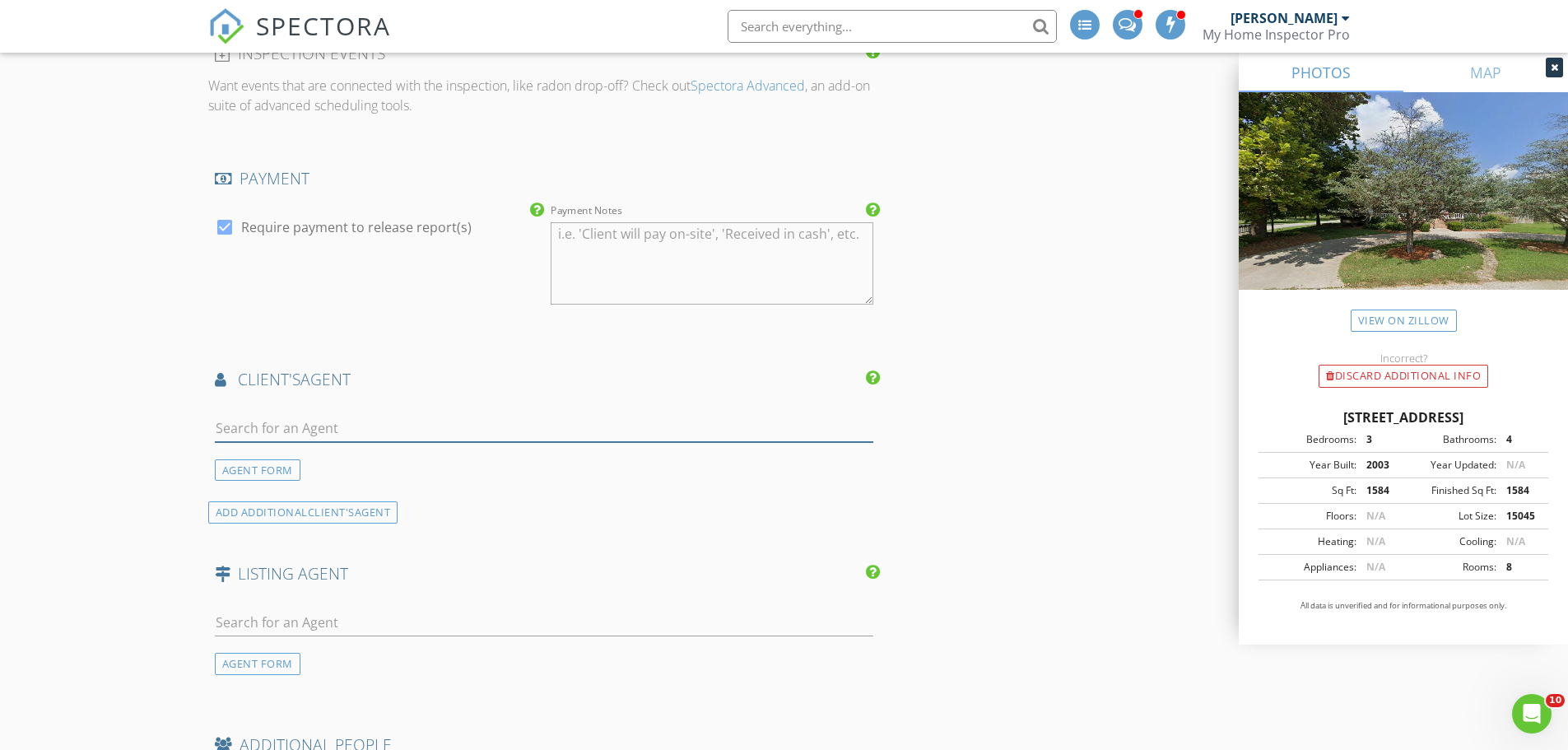
click at [307, 425] on input "text" at bounding box center [544, 429] width 659 height 28
type input "P"
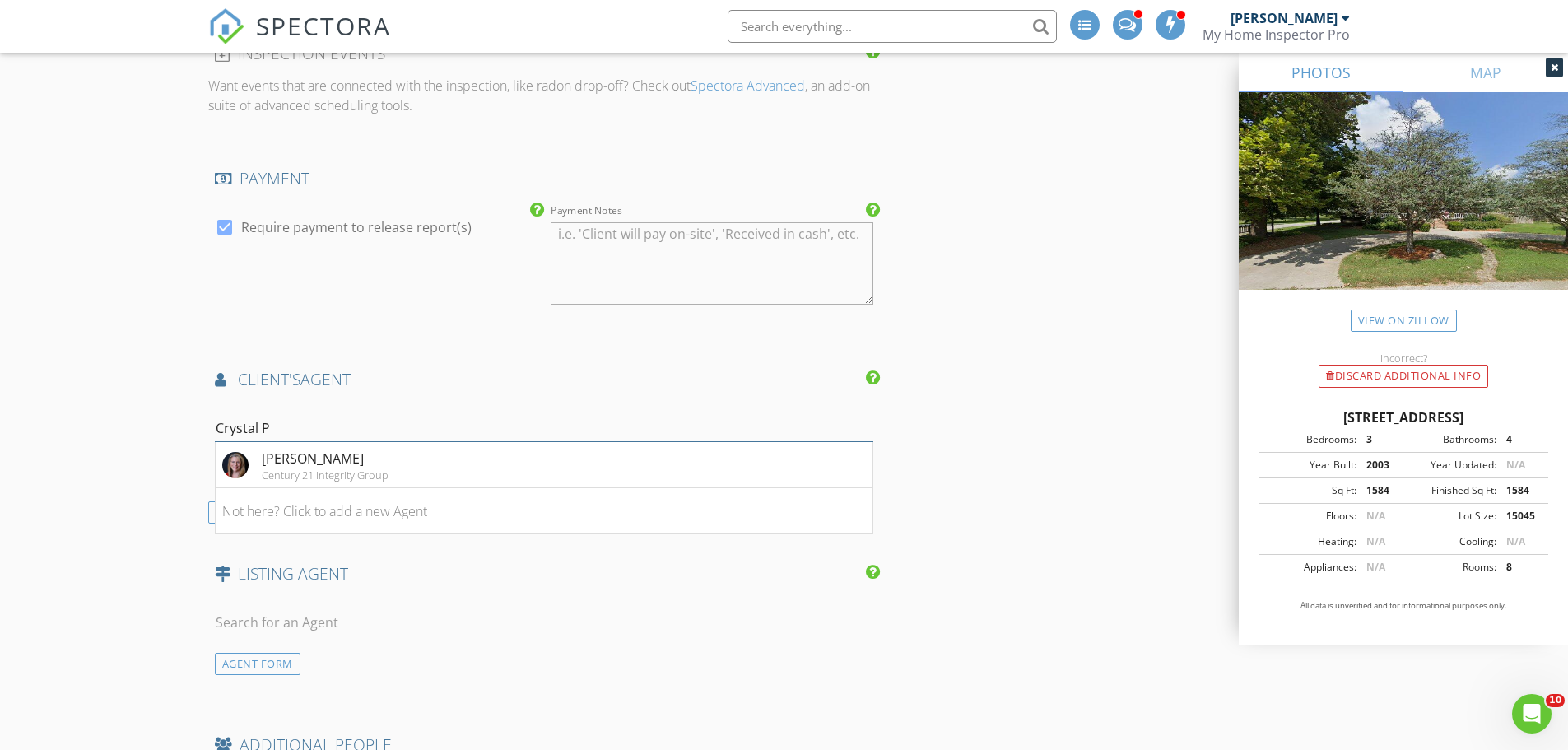
type input "Crystal P"
click at [468, 467] on li "Crystal Petru Century 21 Integrity Group" at bounding box center [544, 465] width 658 height 46
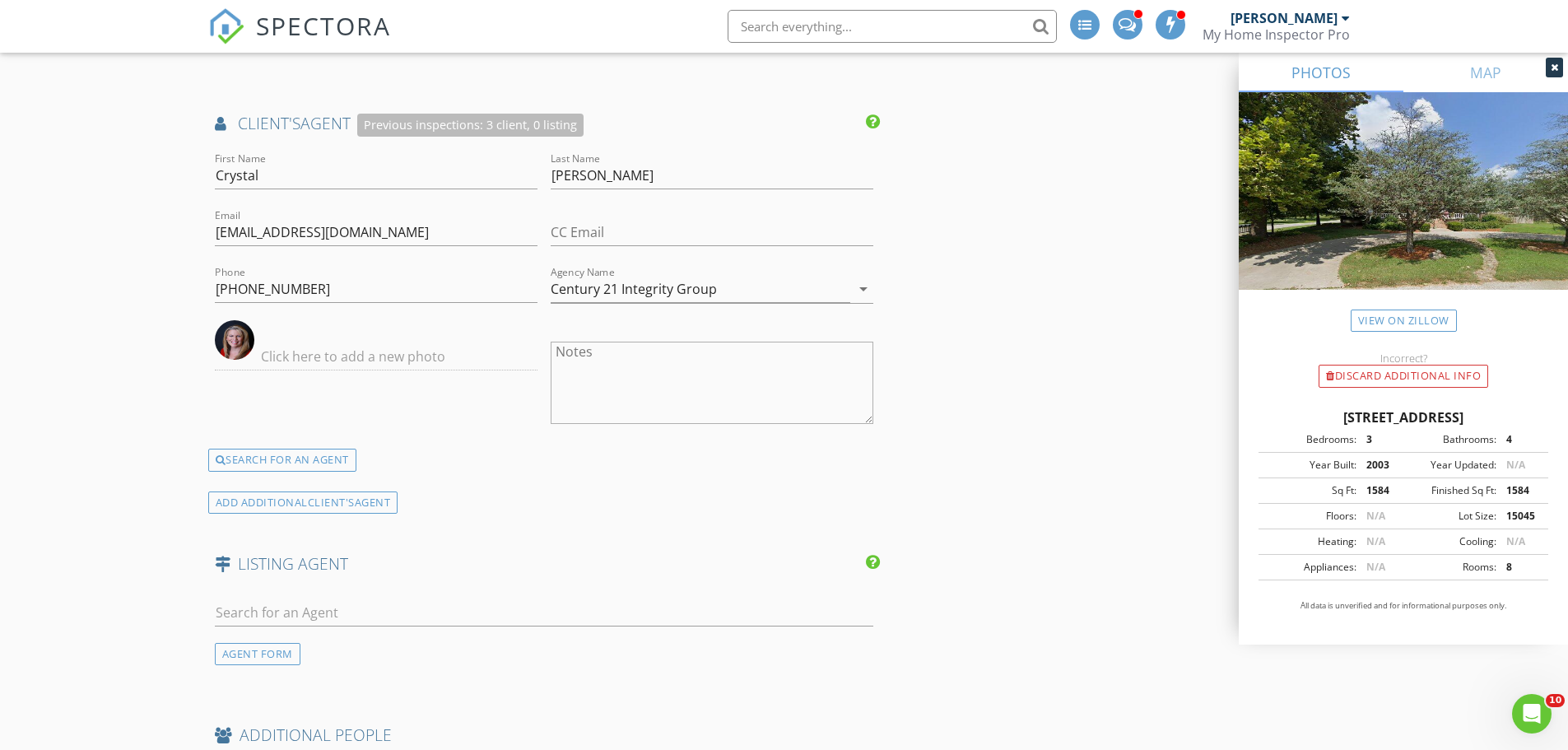
scroll to position [2058, 0]
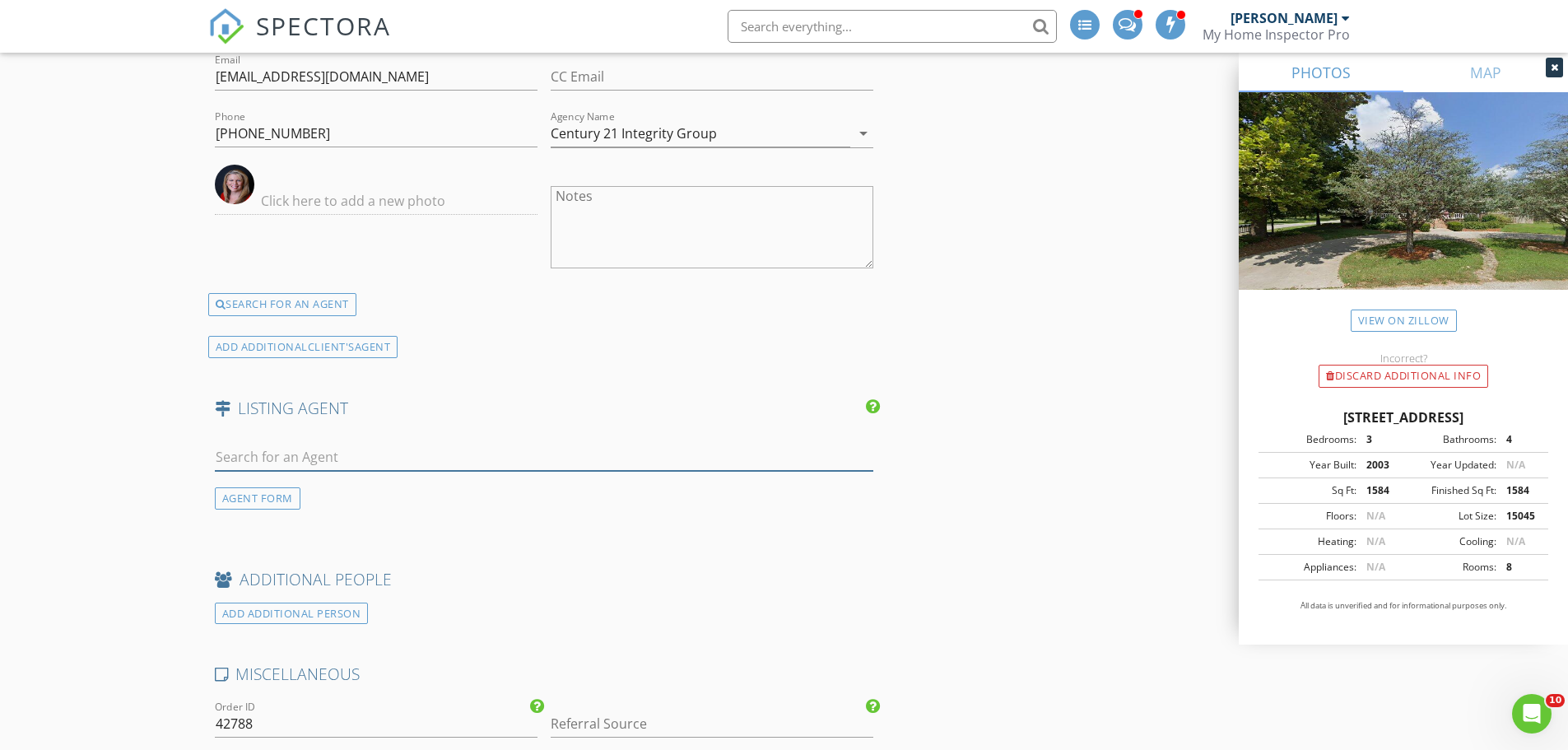
click at [256, 466] on input "text" at bounding box center [544, 457] width 659 height 28
type input "Rebekah"
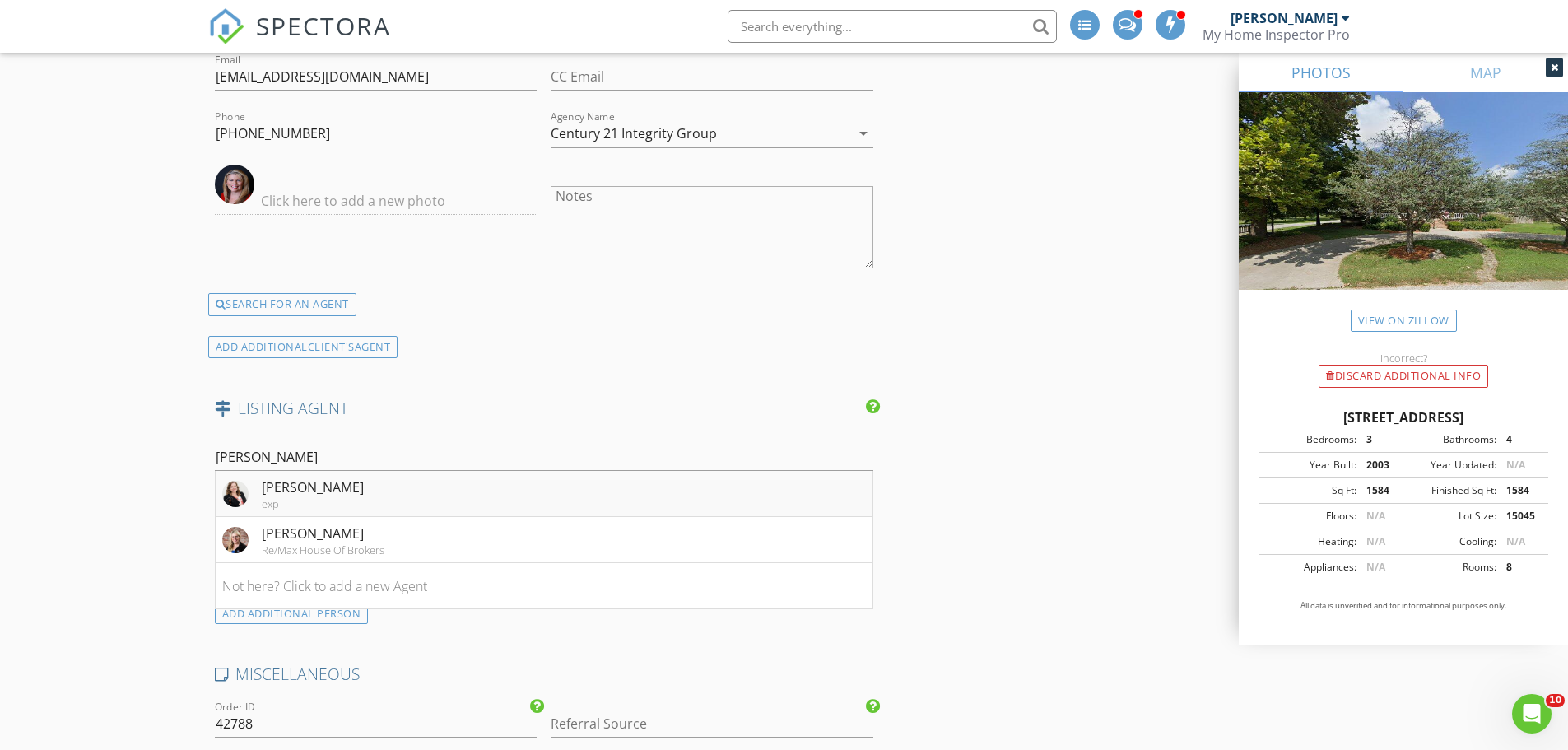
click at [276, 488] on div "Rebekah Jones" at bounding box center [312, 487] width 102 height 20
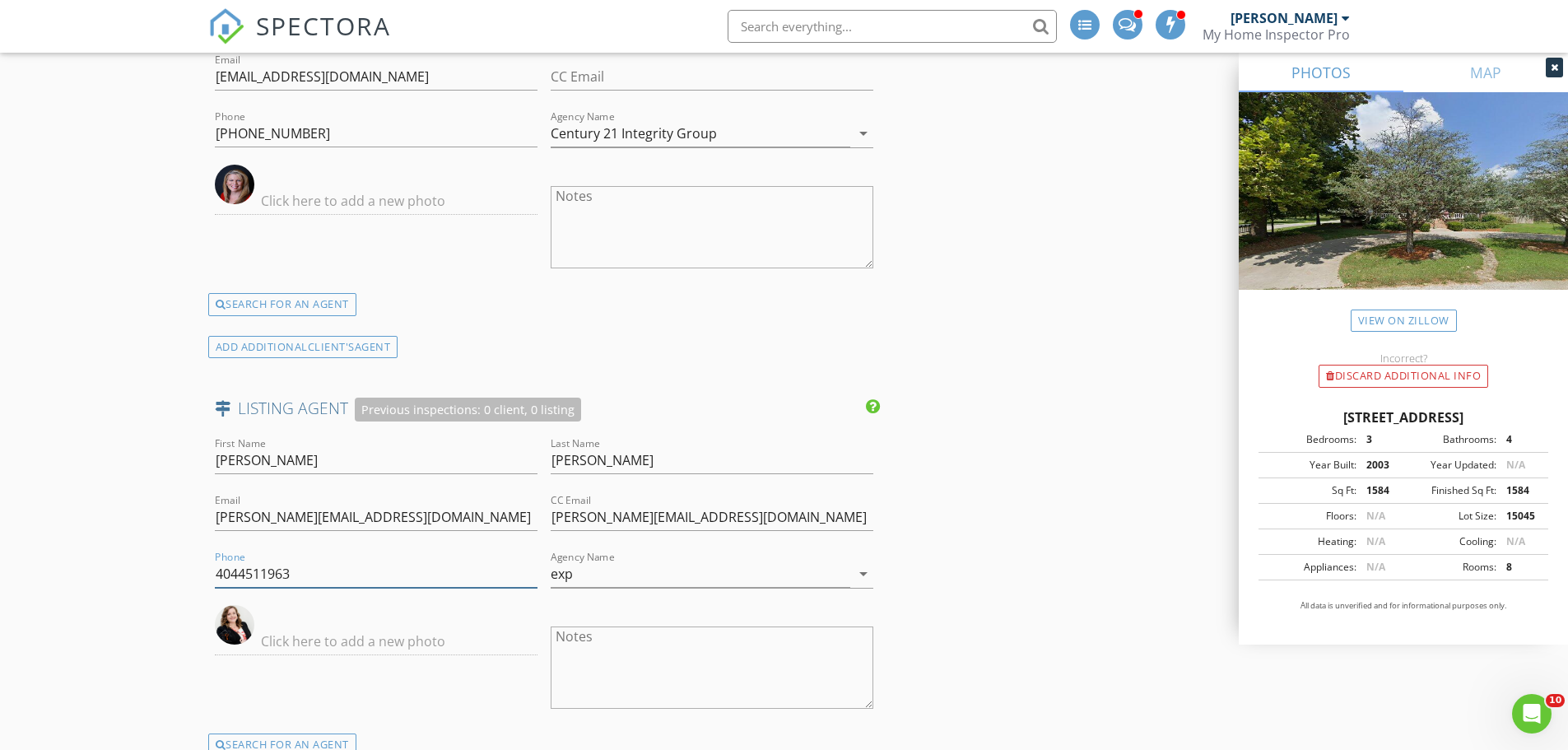
drag, startPoint x: 320, startPoint y: 586, endPoint x: 167, endPoint y: 558, distance: 155.5
type input "417-528-3831"
click at [715, 577] on input "exp" at bounding box center [700, 575] width 299 height 28
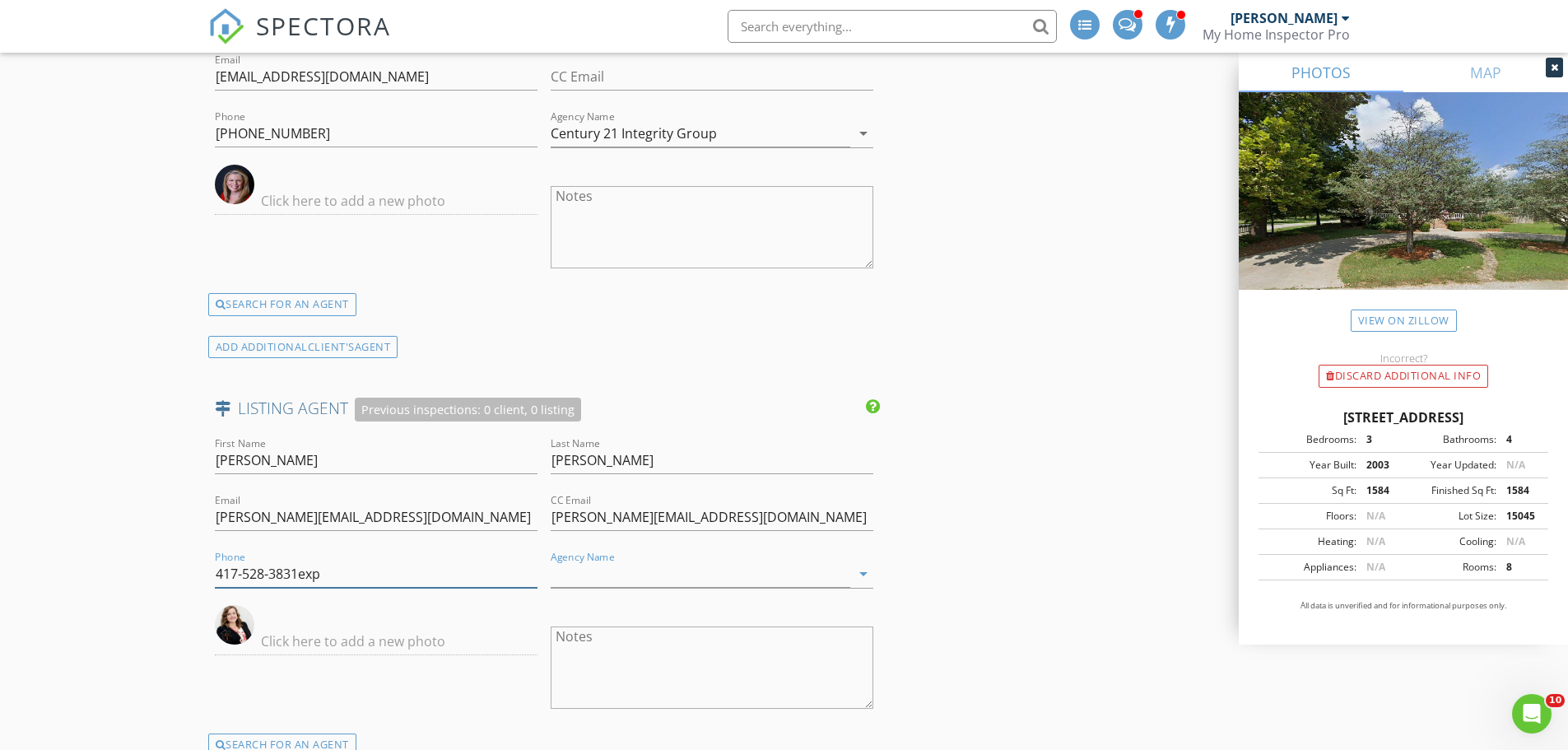
type input "417-528-3831"
click at [586, 580] on input "Agency Name" at bounding box center [700, 575] width 299 height 28
type input "Peach Tree Reality"
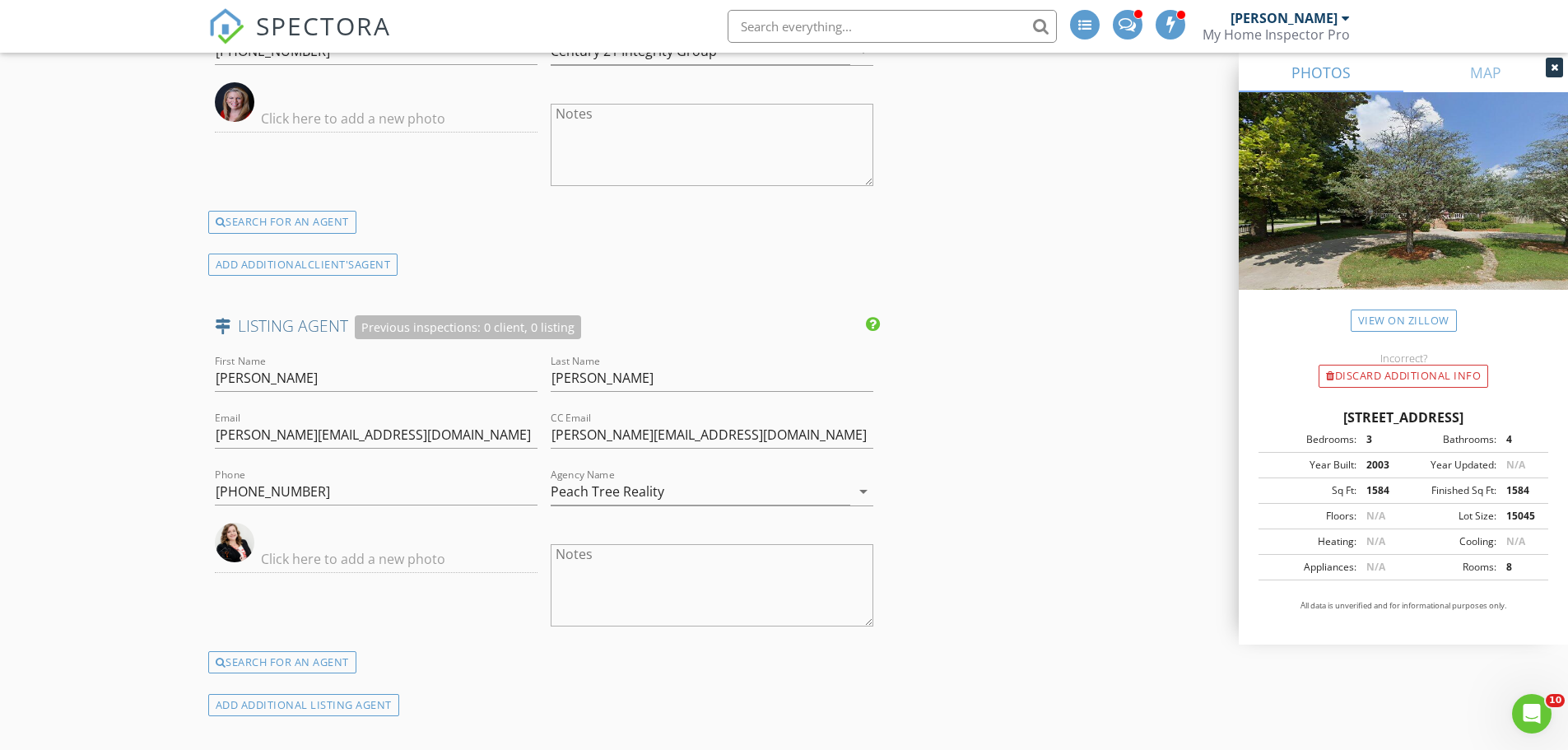
click at [237, 542] on img at bounding box center [234, 543] width 39 height 39
click at [698, 488] on input "Peach Tree Reality" at bounding box center [700, 492] width 299 height 28
click at [292, 560] on input "text" at bounding box center [376, 560] width 323 height 28
click at [307, 563] on input "text" at bounding box center [376, 560] width 323 height 28
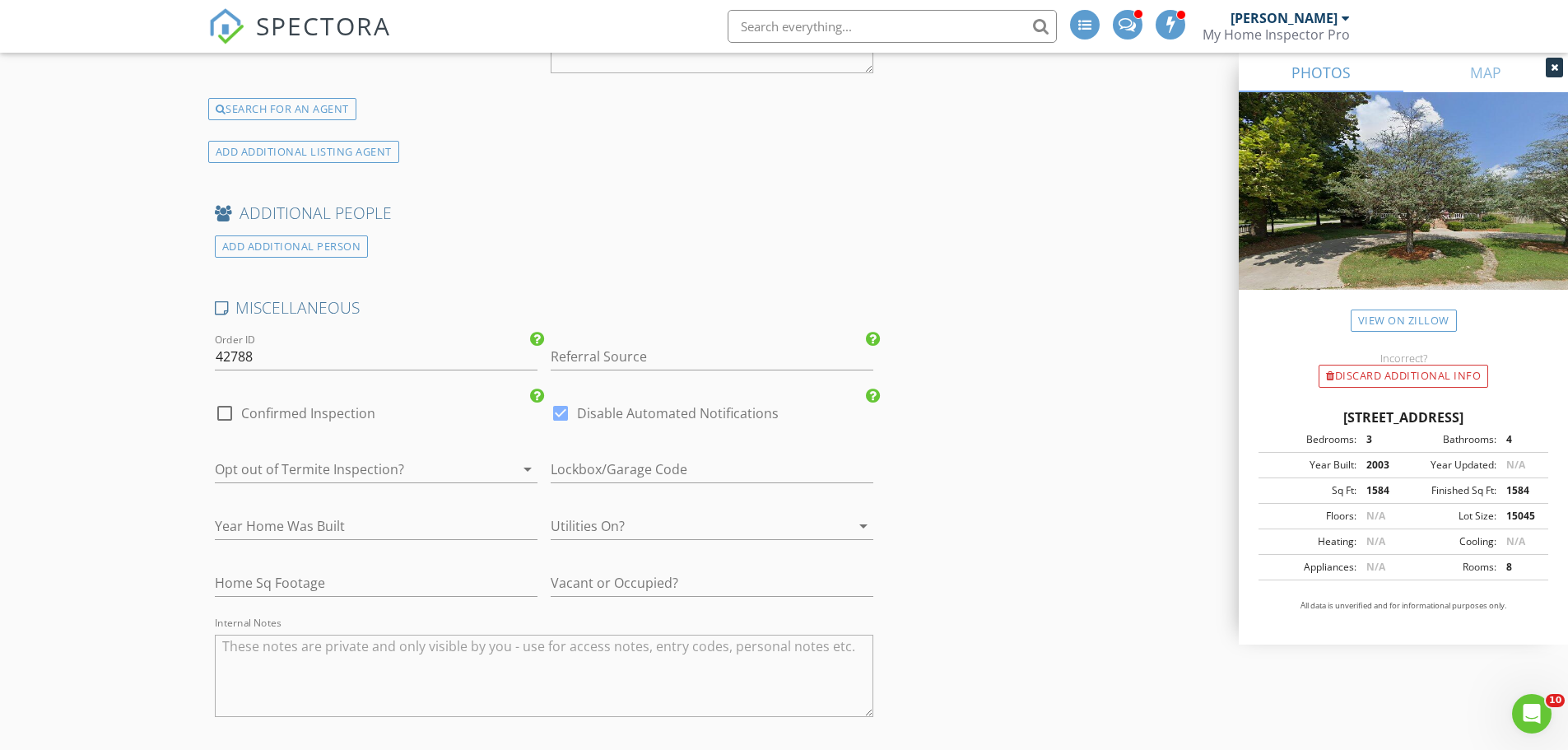
scroll to position [2717, 0]
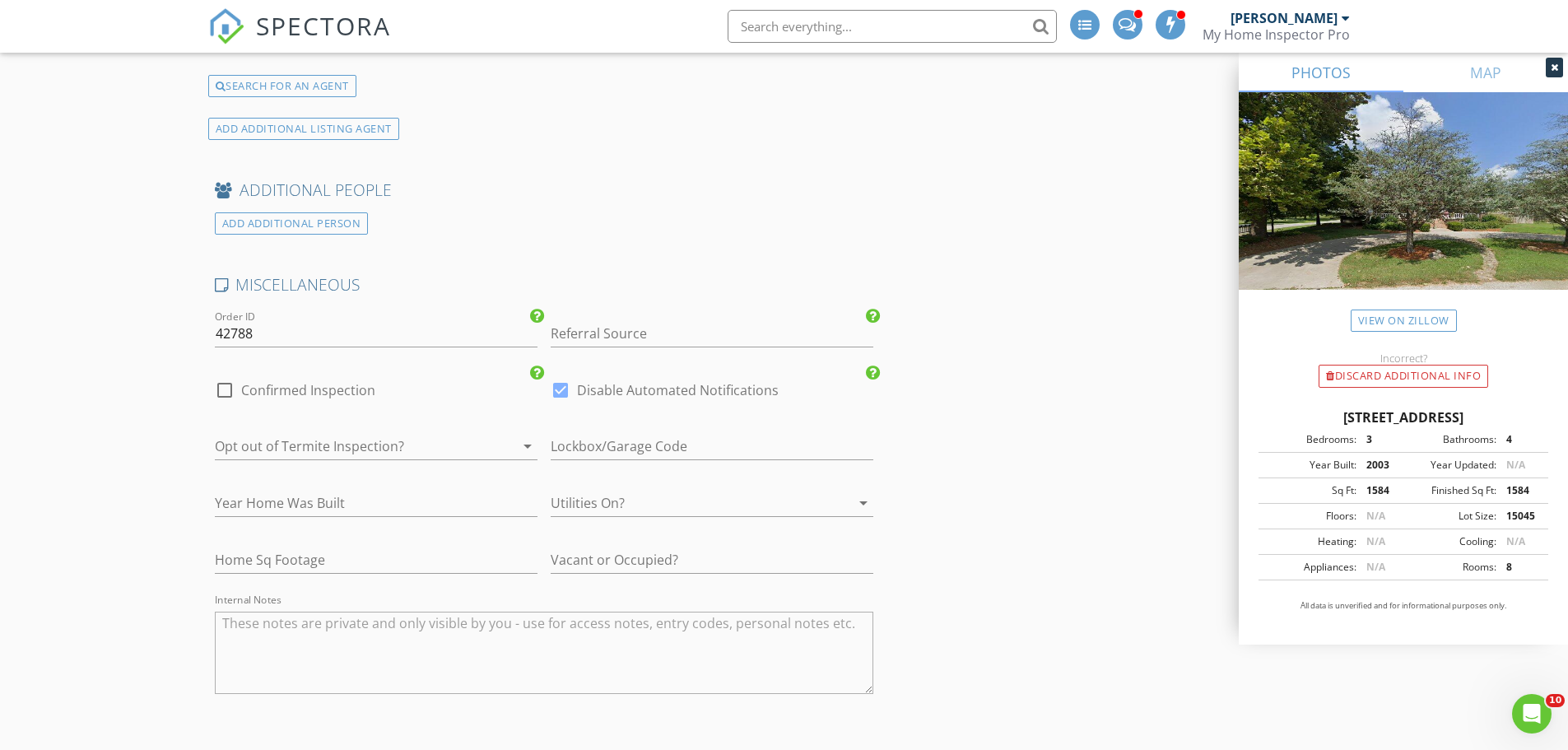
click at [310, 439] on div at bounding box center [352, 446] width 276 height 27
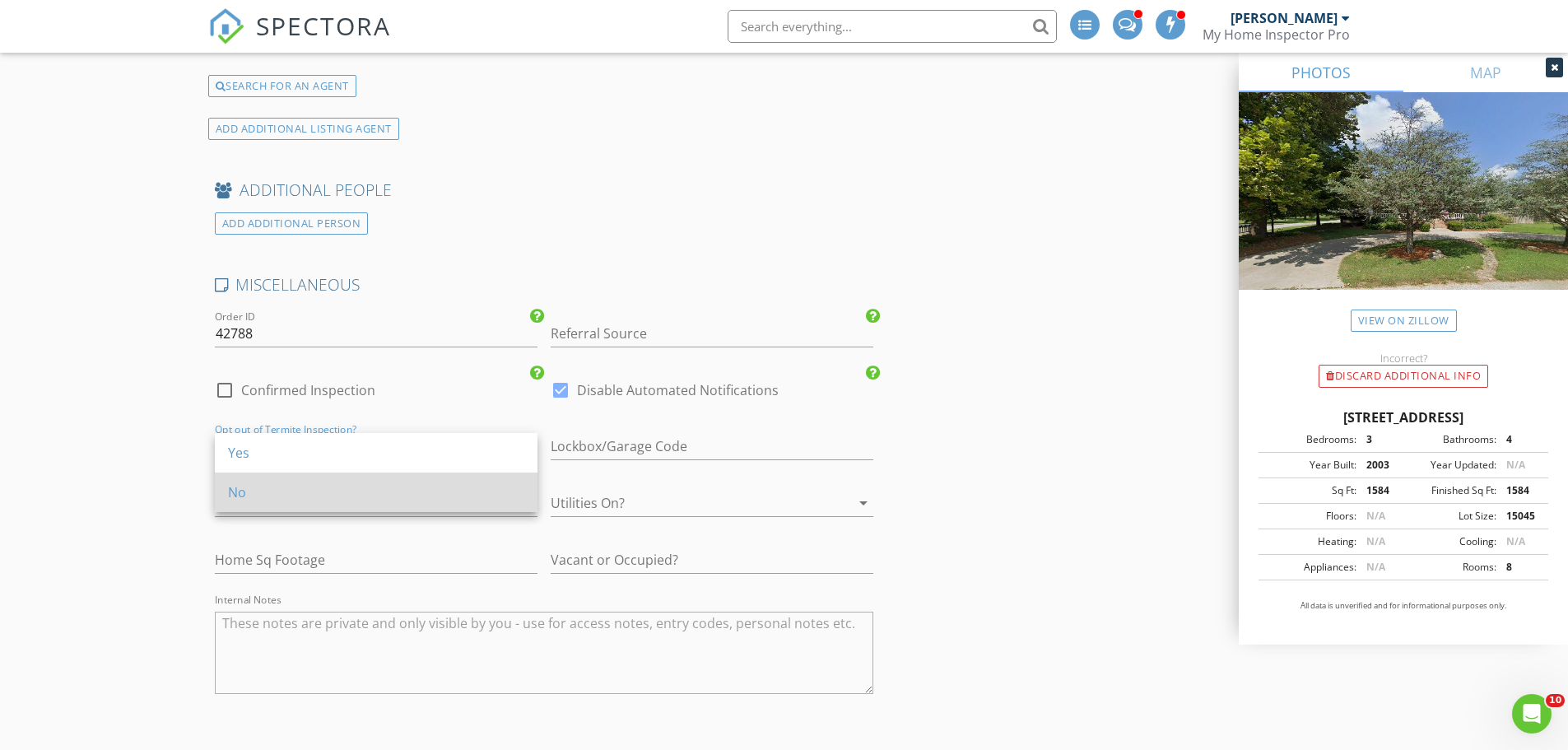
click at [242, 489] on div "No" at bounding box center [375, 493] width 296 height 20
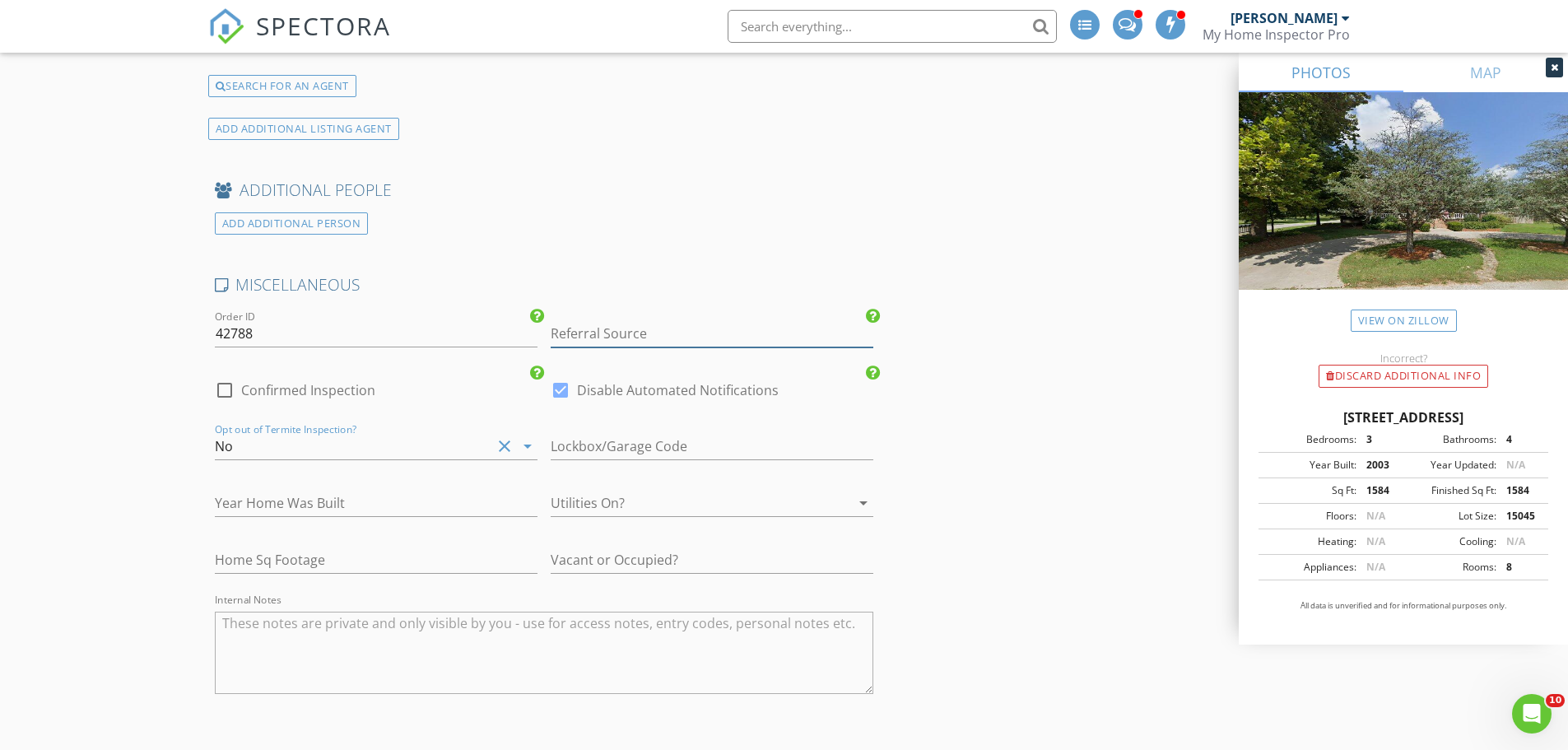
click at [591, 341] on input "Referral Source" at bounding box center [712, 334] width 323 height 28
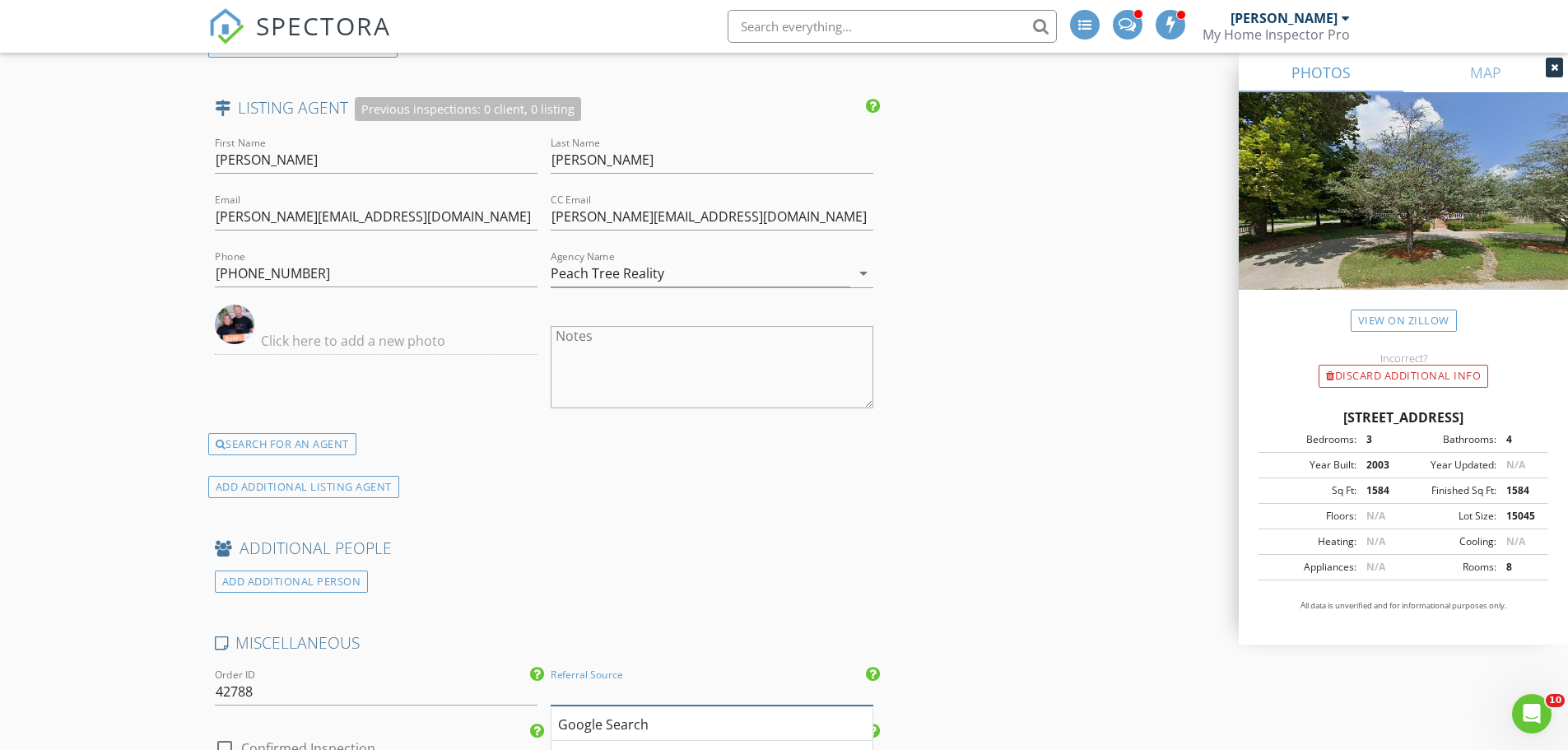
scroll to position [2388, 0]
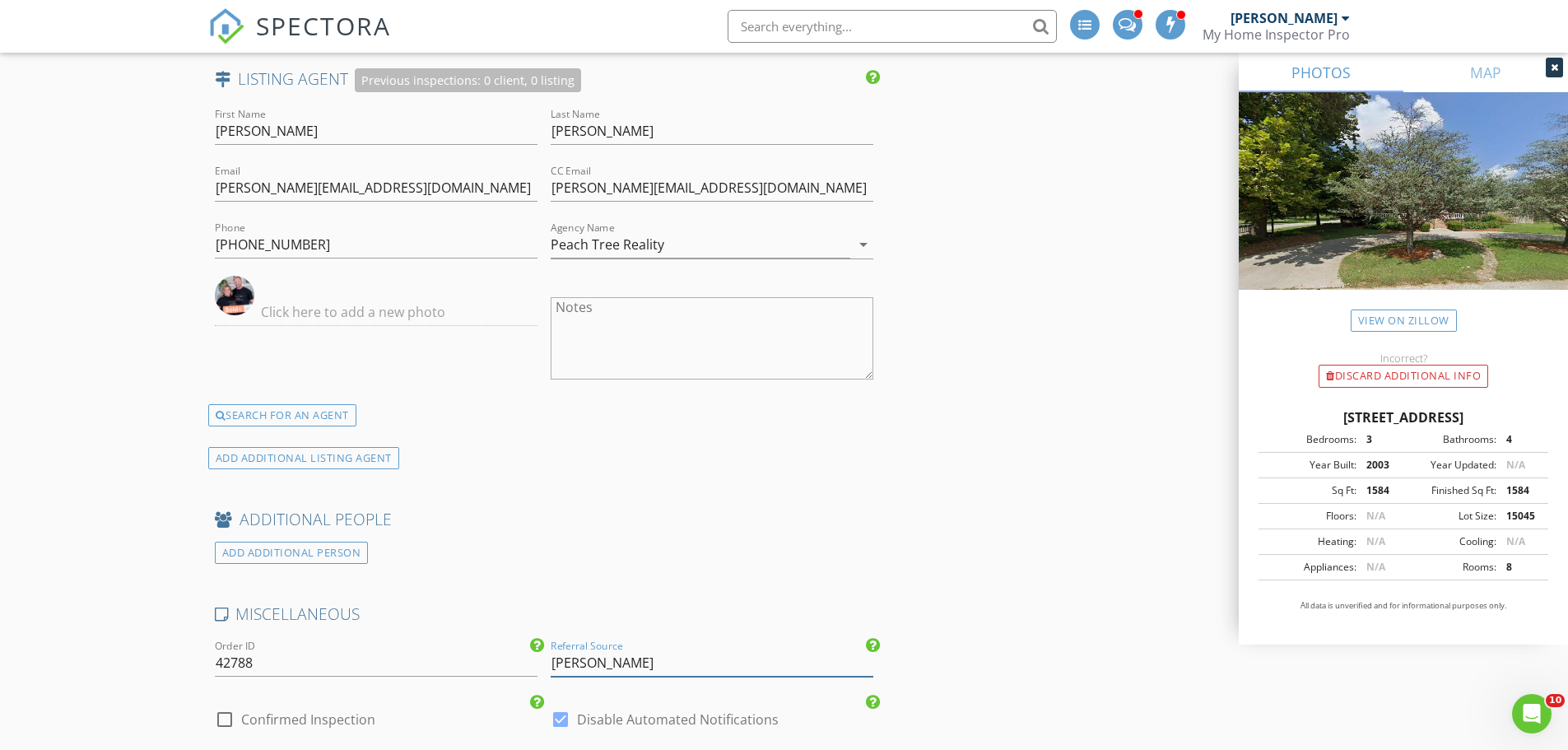
type input "Crystal Petru"
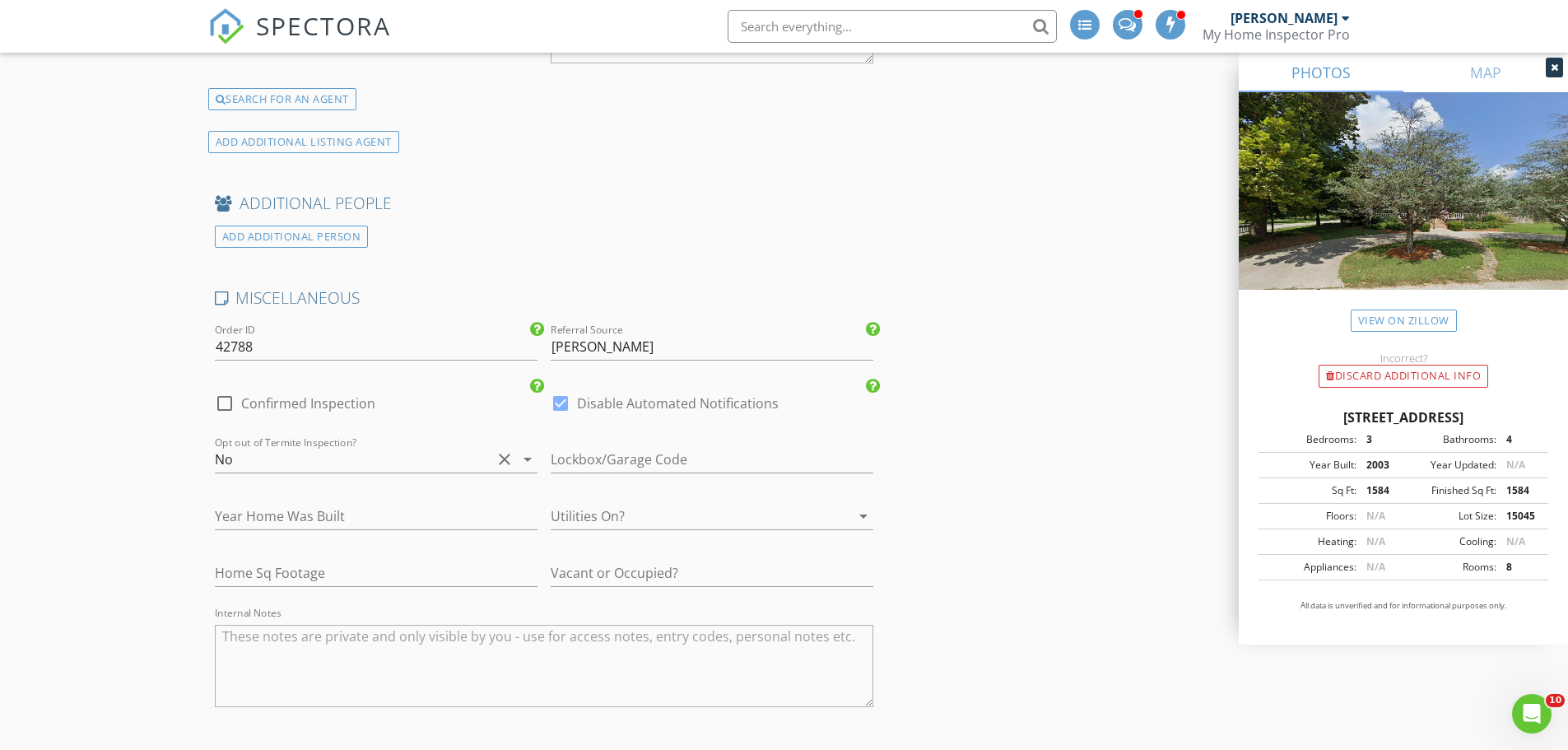
scroll to position [2717, 0]
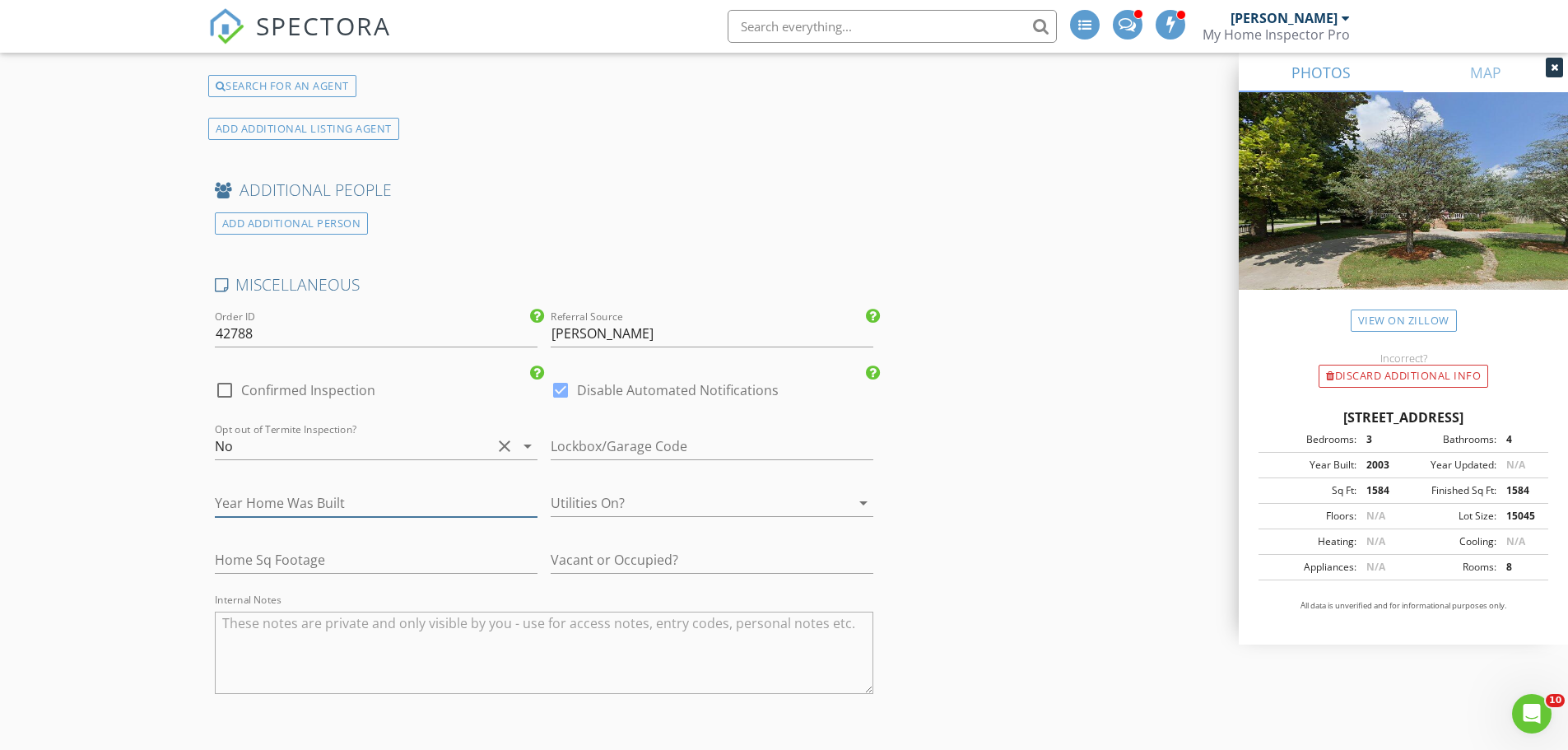
click at [413, 506] on input "number" at bounding box center [376, 504] width 323 height 28
type input "2003"
click at [679, 504] on div at bounding box center [688, 503] width 276 height 27
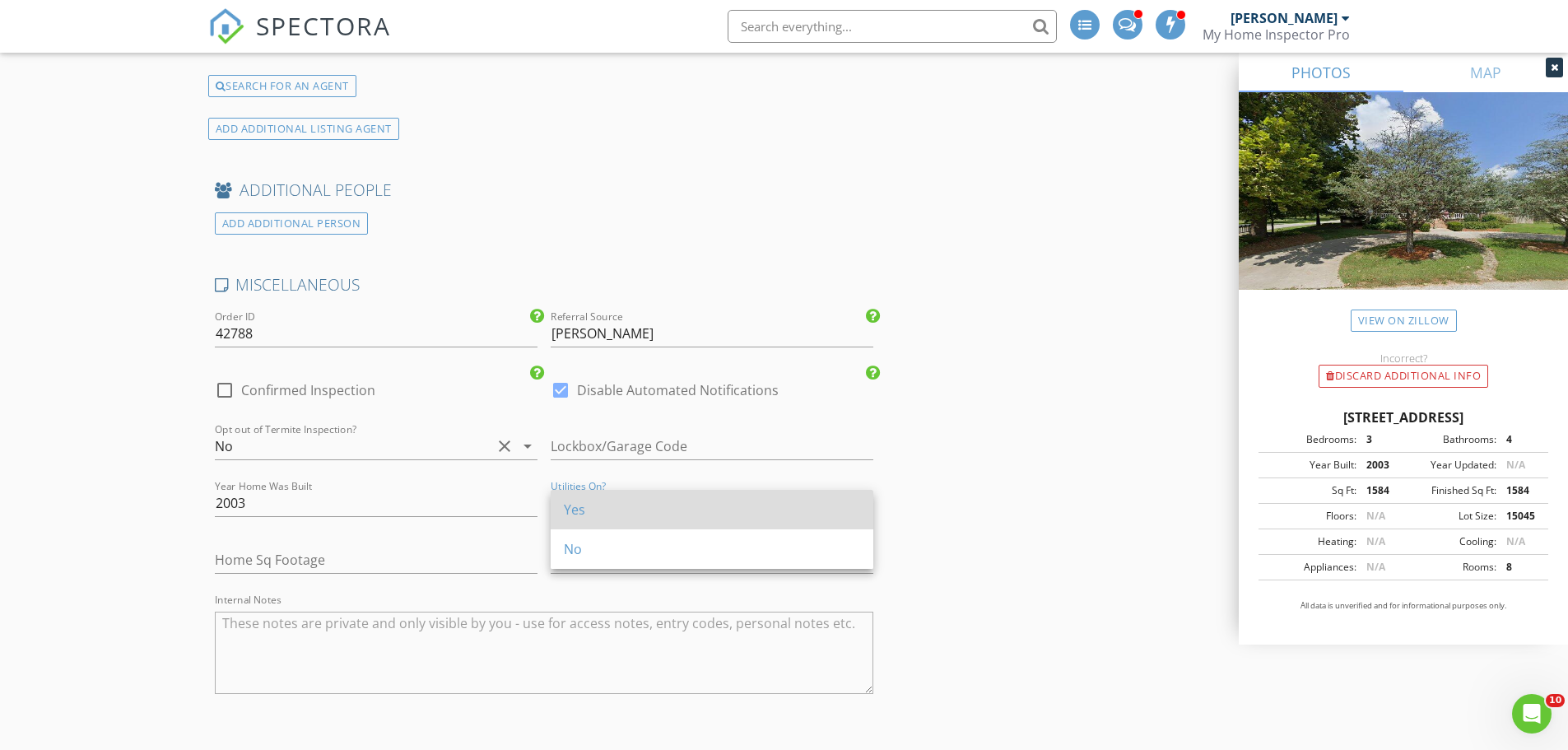
click at [598, 524] on div "Yes" at bounding box center [711, 509] width 296 height 39
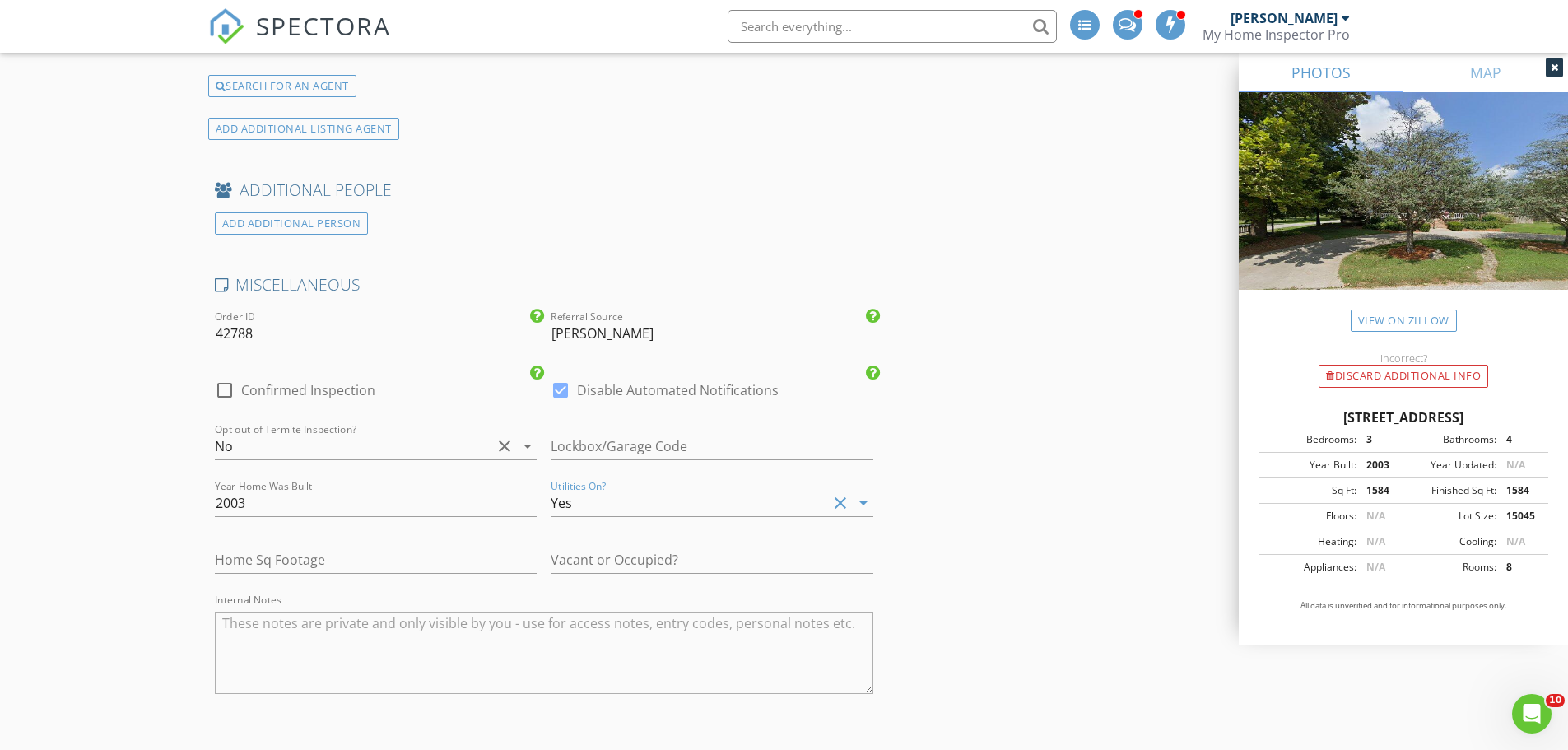
click at [350, 545] on div "Home Sq Footage" at bounding box center [376, 564] width 323 height 53
click at [322, 579] on div "Home Sq Footage" at bounding box center [376, 569] width 323 height 44
click at [330, 570] on input "number" at bounding box center [376, 561] width 323 height 28
type input "3505"
click at [645, 565] on input "text" at bounding box center [712, 561] width 323 height 28
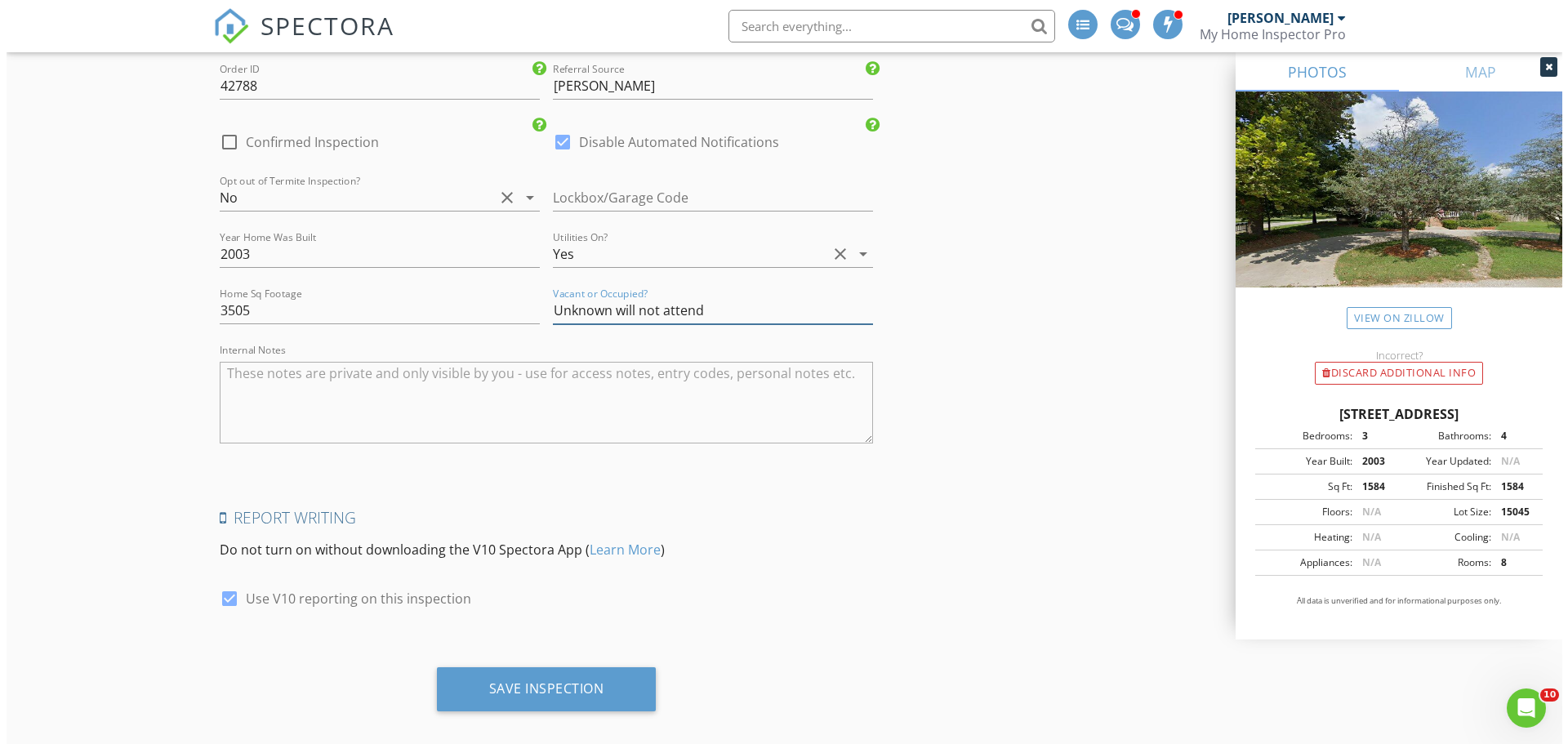
scroll to position [2959, 0]
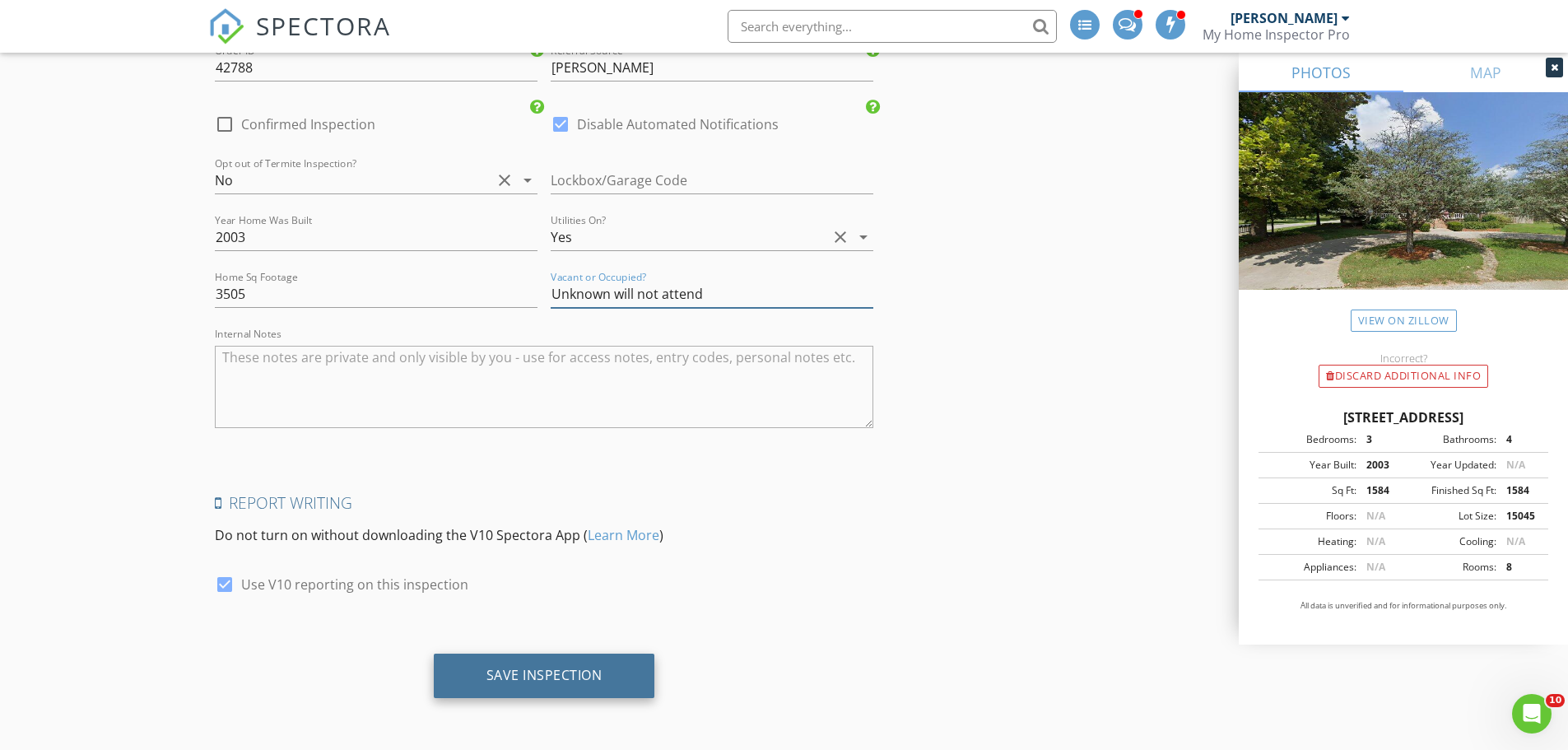
type input "Unknown will not attend"
click at [544, 679] on div "Save Inspection" at bounding box center [544, 675] width 116 height 17
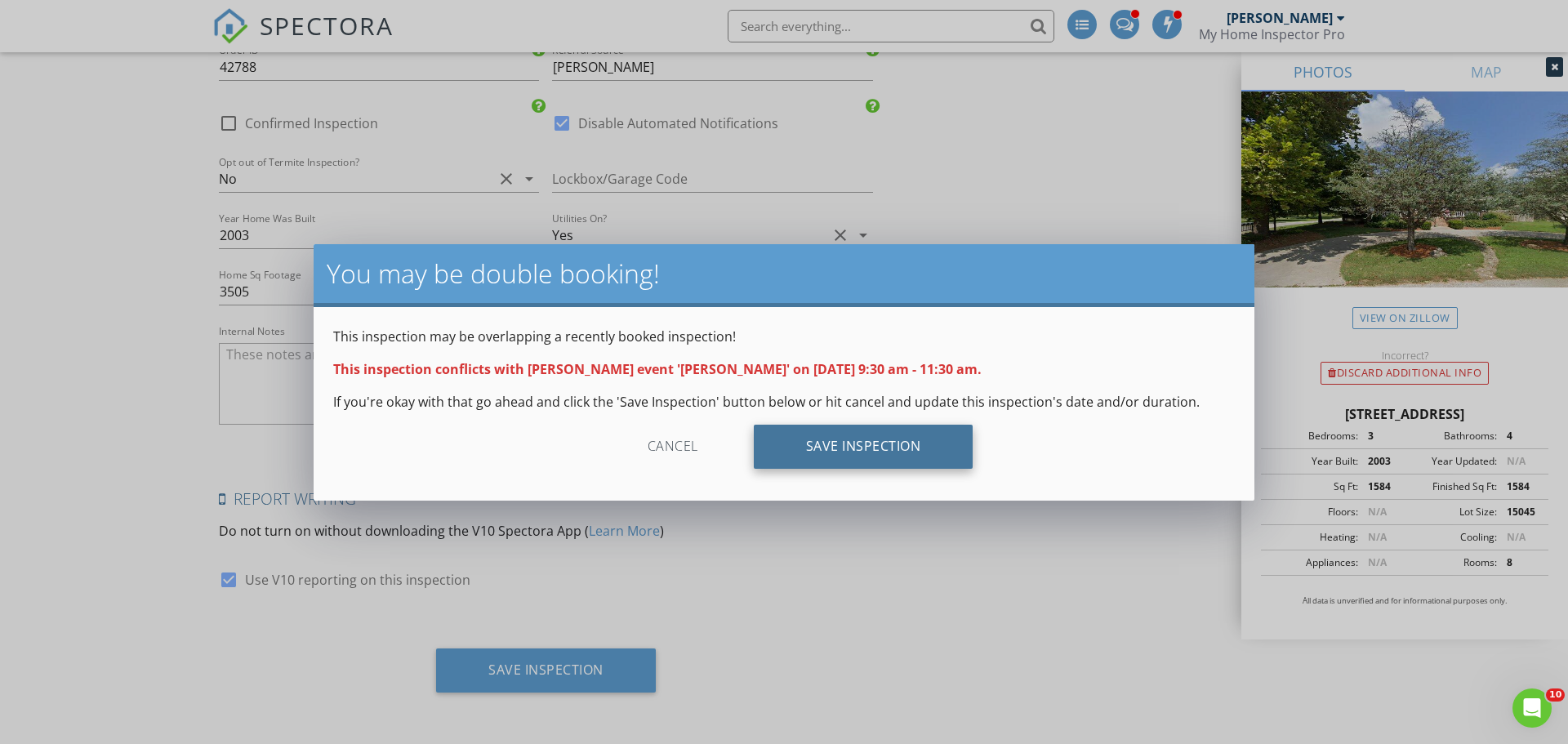
click at [820, 453] on div "Save Inspection" at bounding box center [863, 446] width 219 height 44
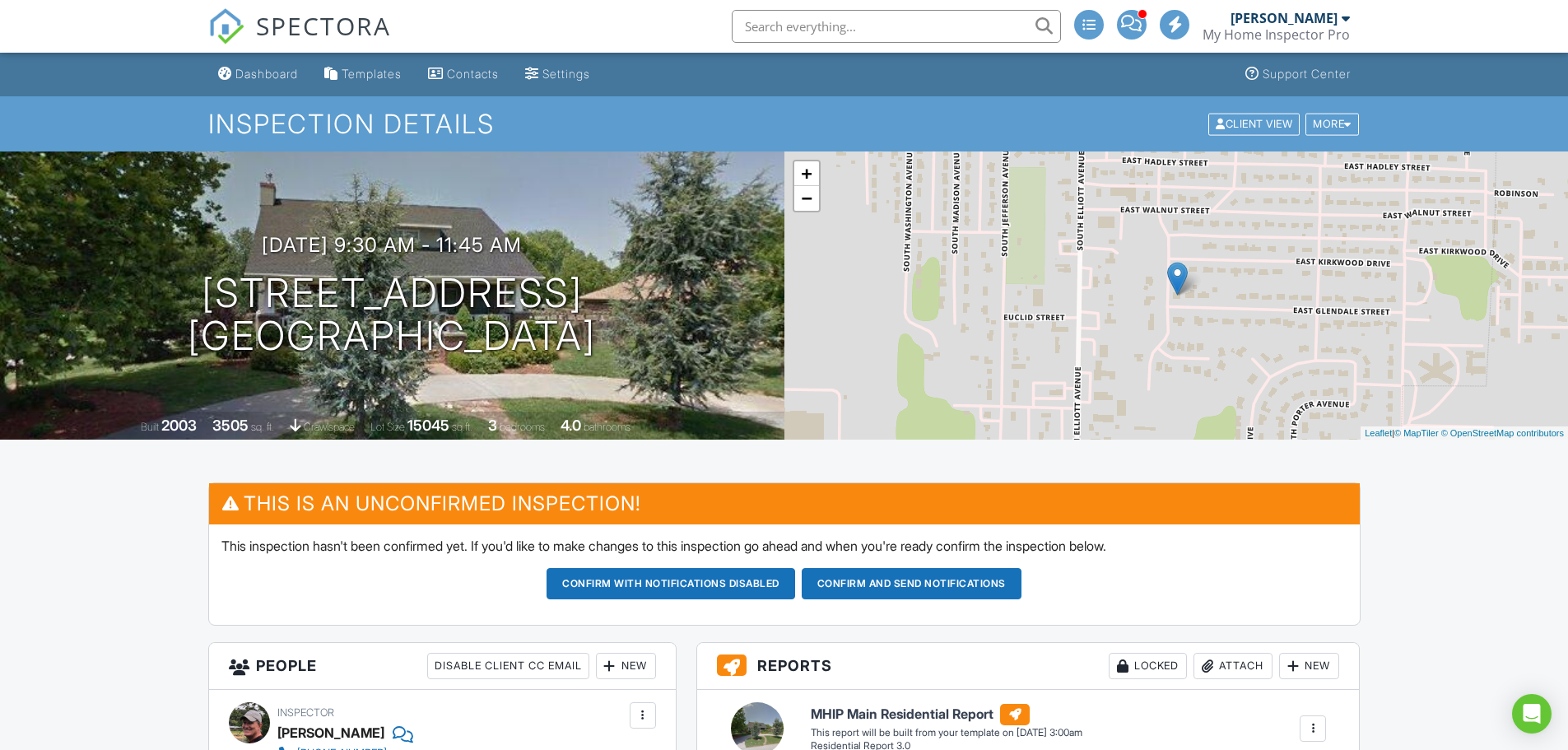
click at [271, 76] on div "Dashboard" at bounding box center [266, 73] width 62 height 14
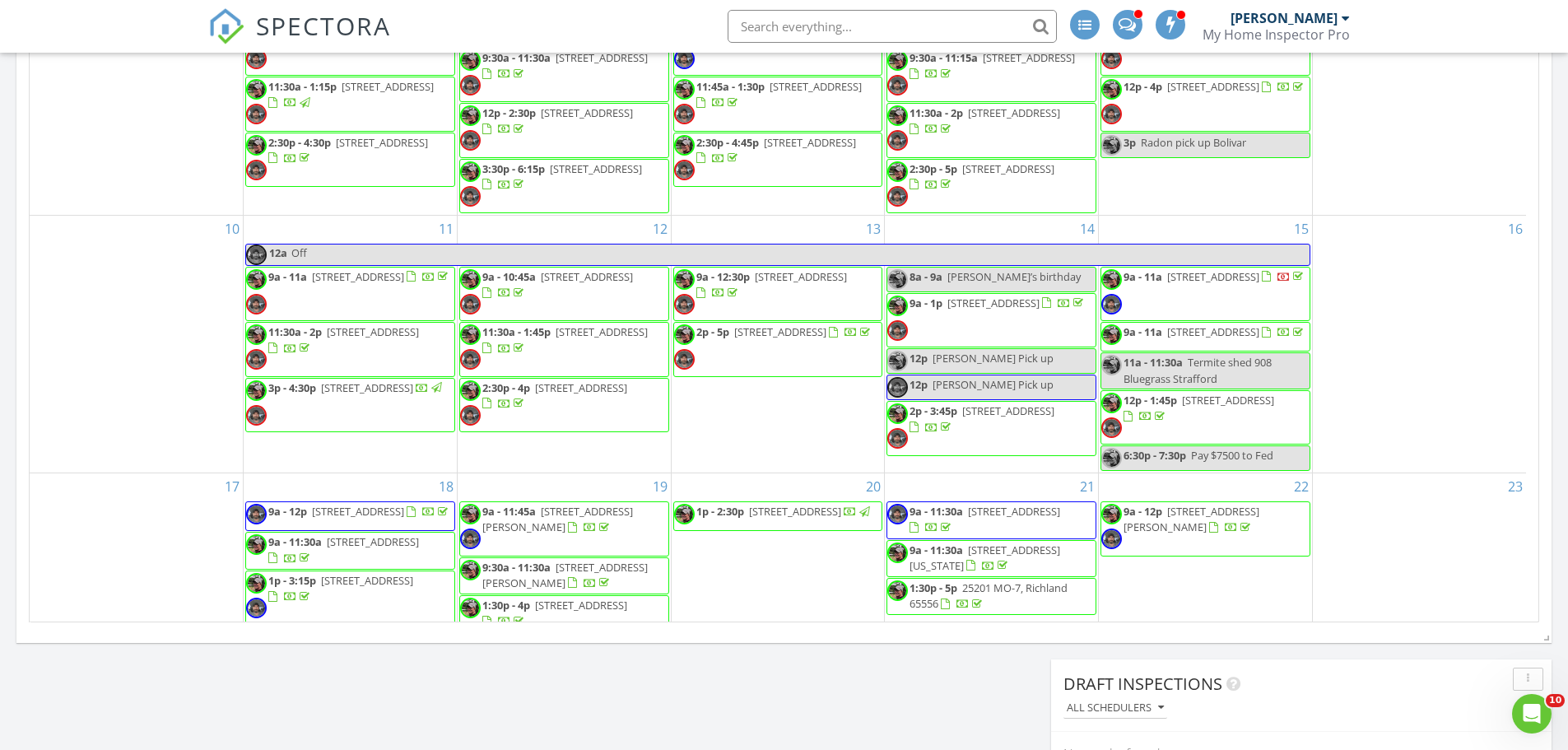
scroll to position [571, 0]
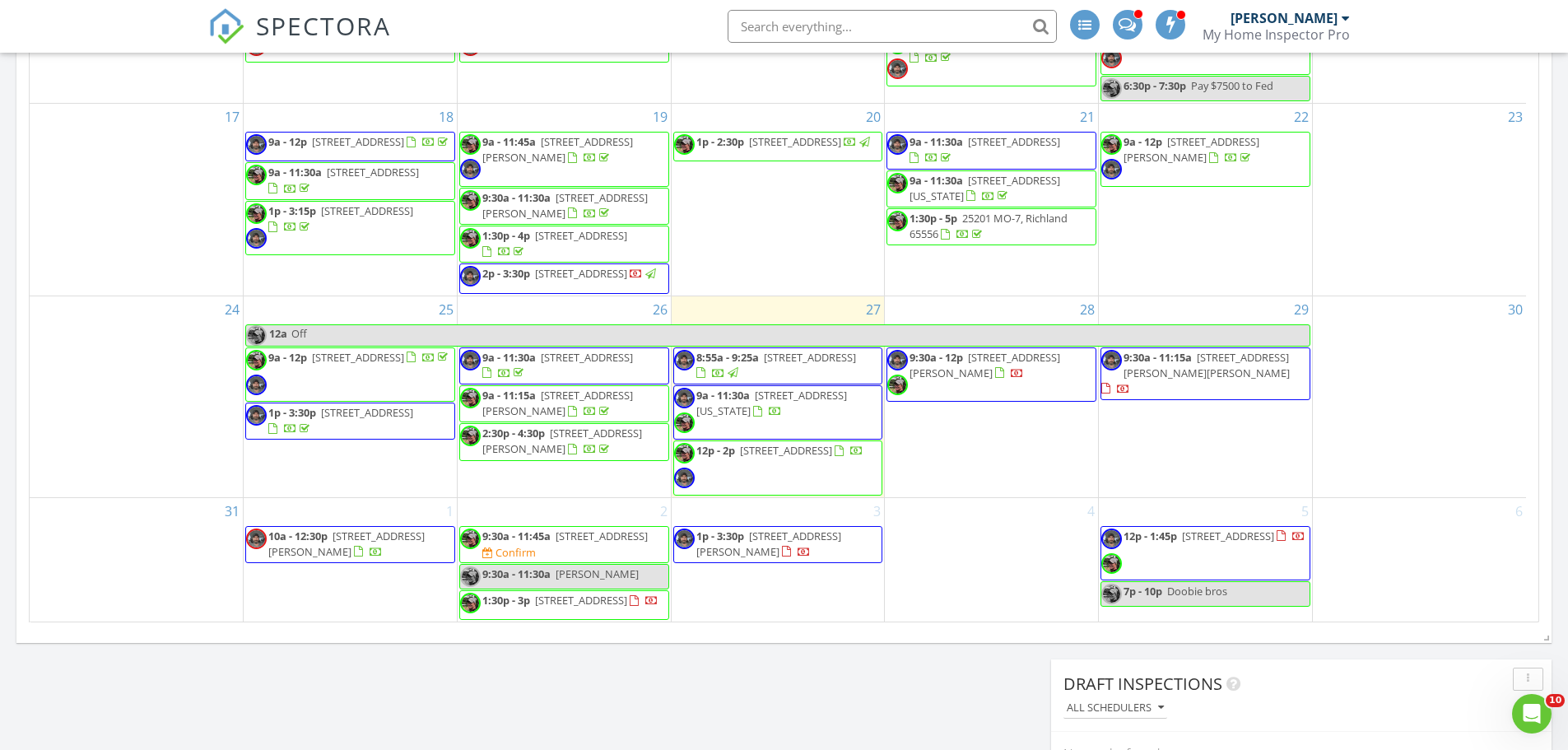
click at [635, 571] on link "9:30a - 11:30a [GEOGRAPHIC_DATA]" at bounding box center [563, 576] width 210 height 26
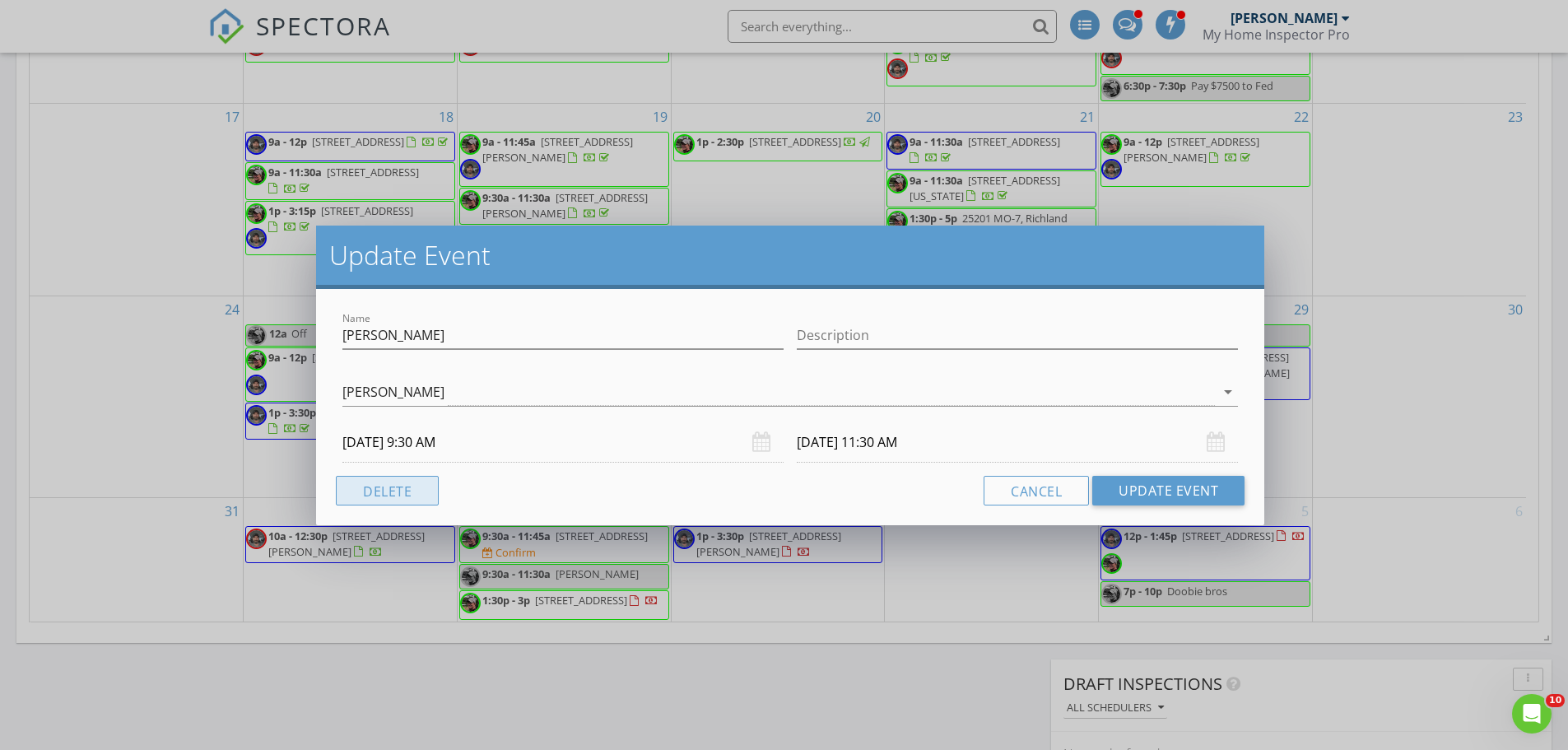
click at [418, 498] on button "Delete" at bounding box center [387, 490] width 103 height 29
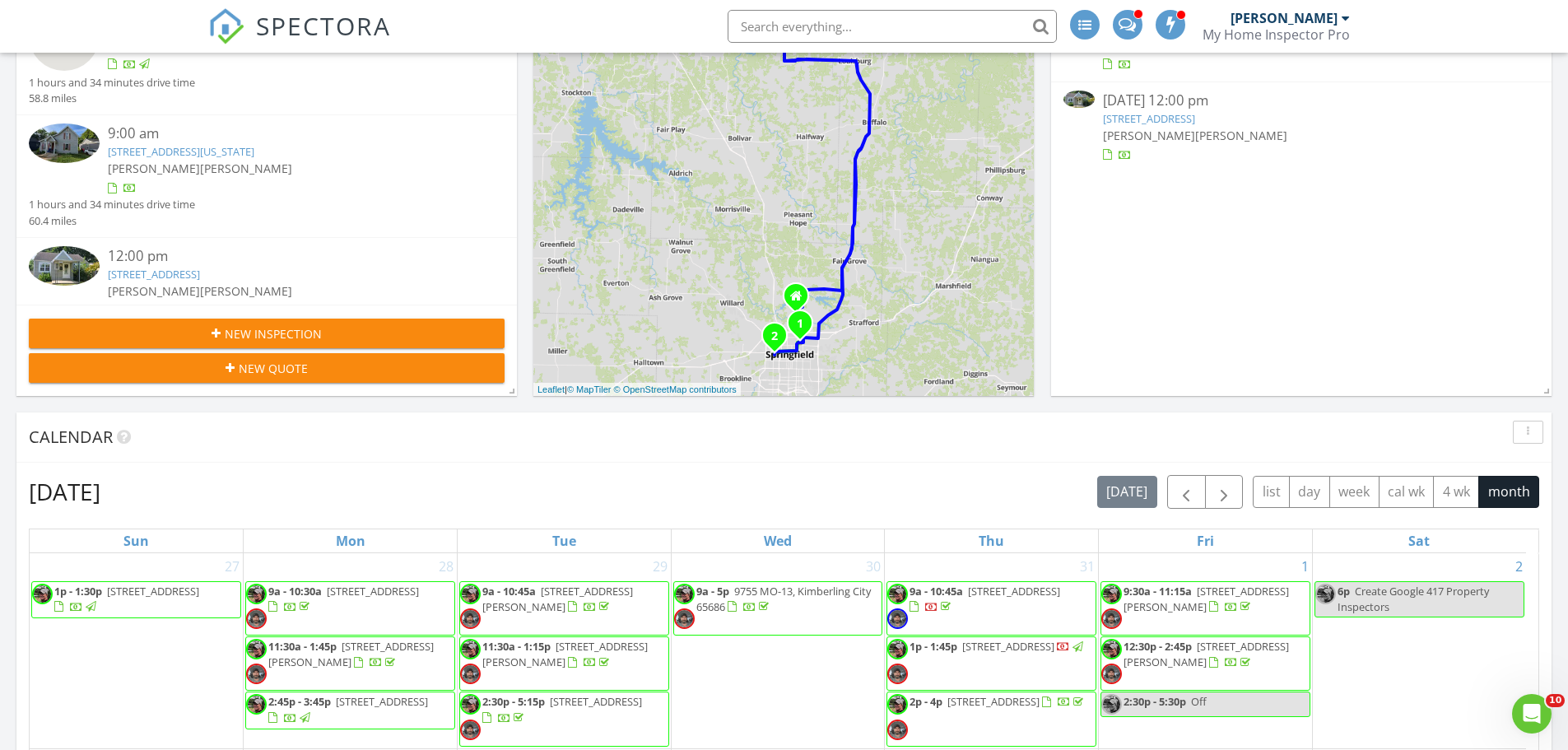
scroll to position [0, 0]
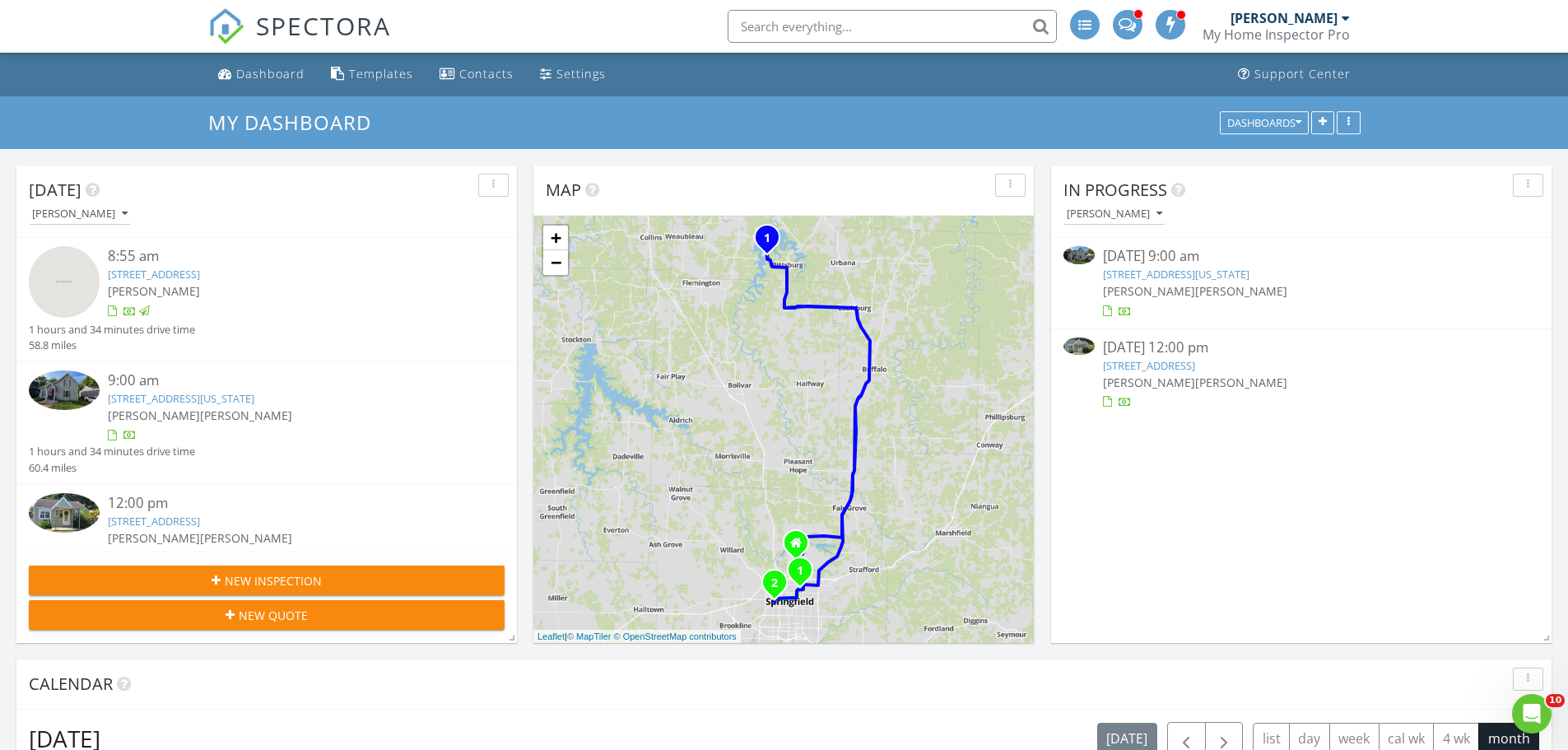
click at [1141, 274] on link "1442 E Florida St, Springfield, MO 65803" at bounding box center [1176, 274] width 147 height 15
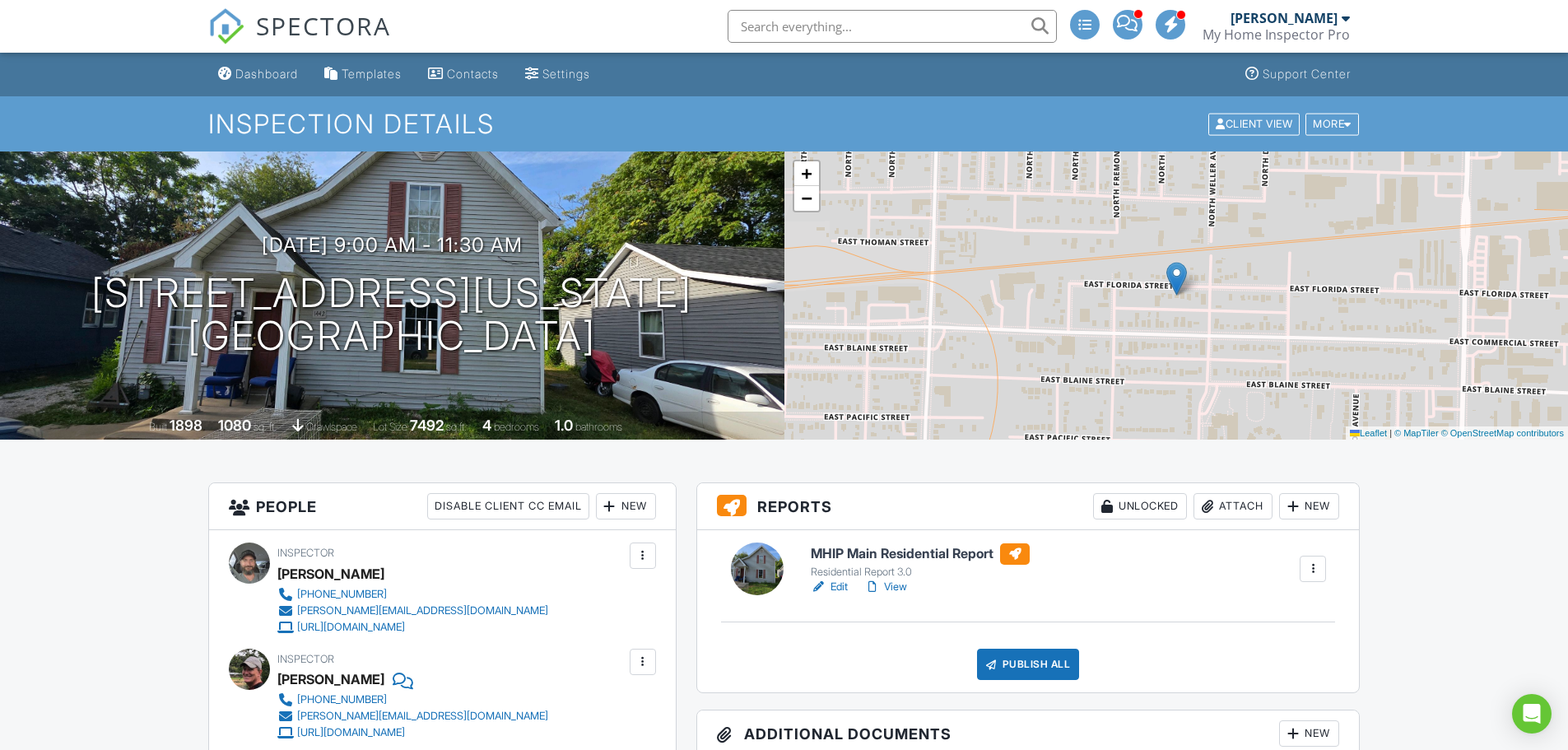
click at [840, 560] on h6 "MHIP Main Residential Report" at bounding box center [919, 554] width 219 height 21
